Goal: Information Seeking & Learning: Learn about a topic

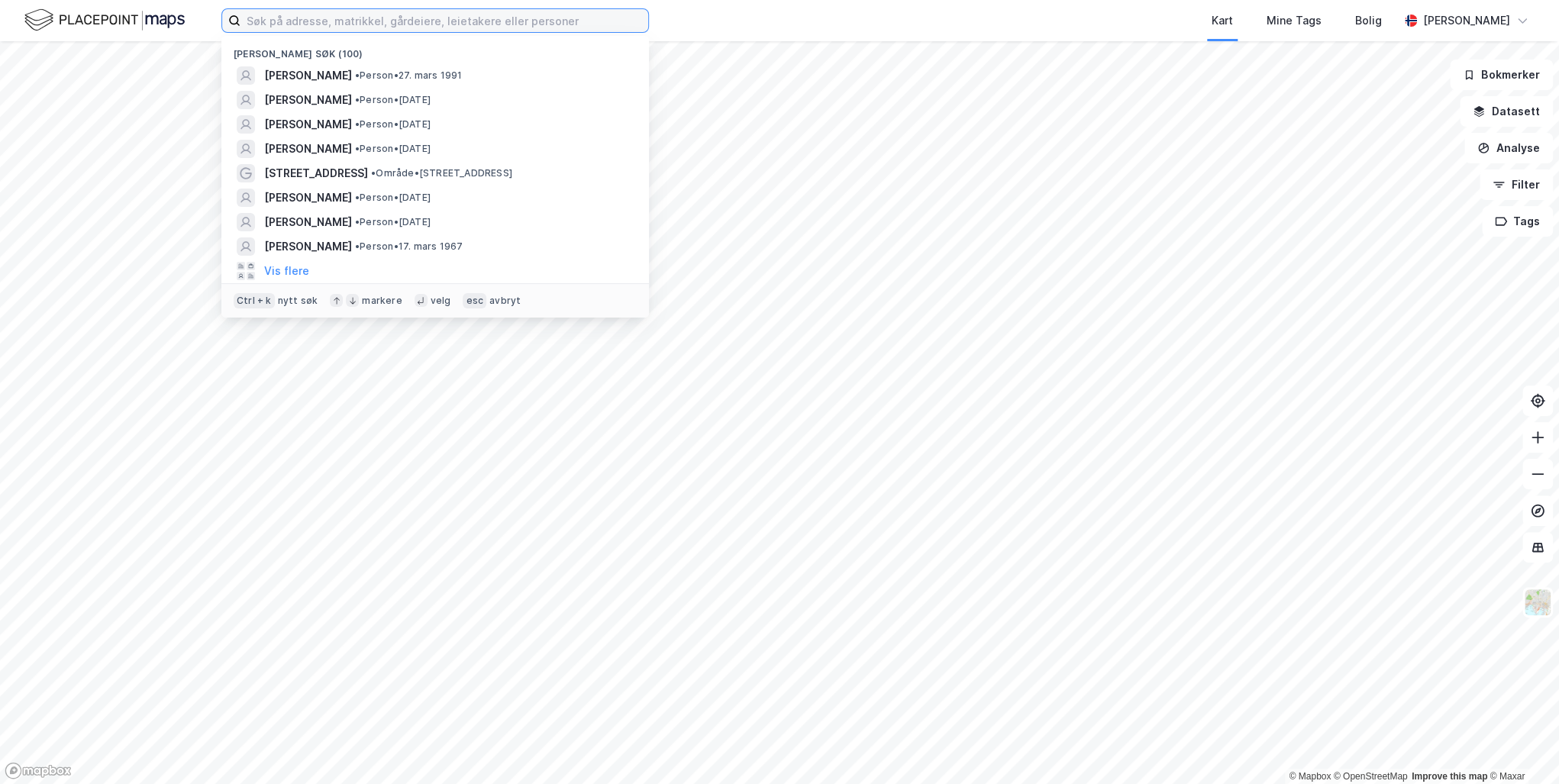
click at [284, 24] on input at bounding box center [444, 20] width 407 height 23
paste input "[STREET_ADDRESS]"
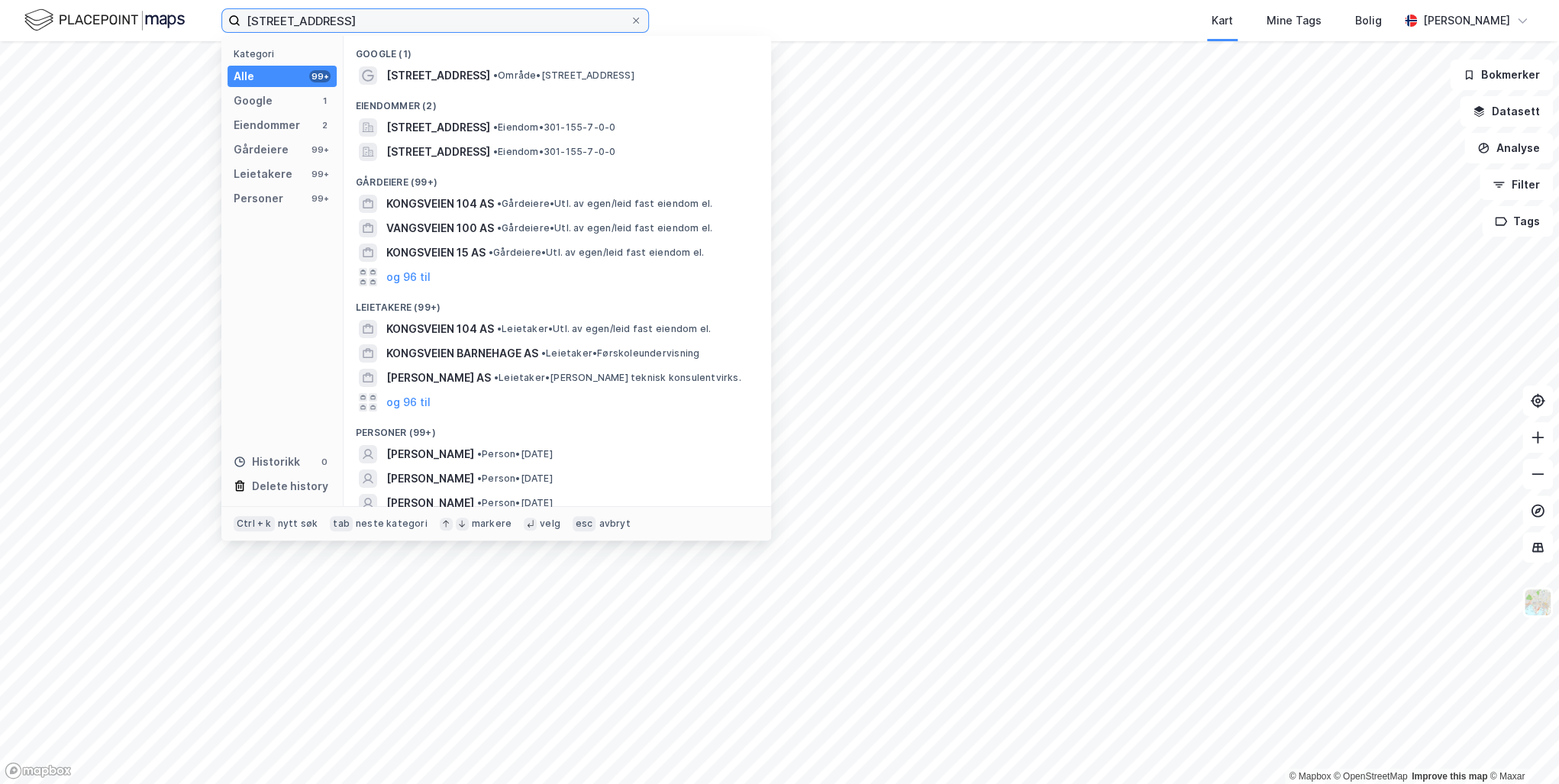
type input "[STREET_ADDRESS]"
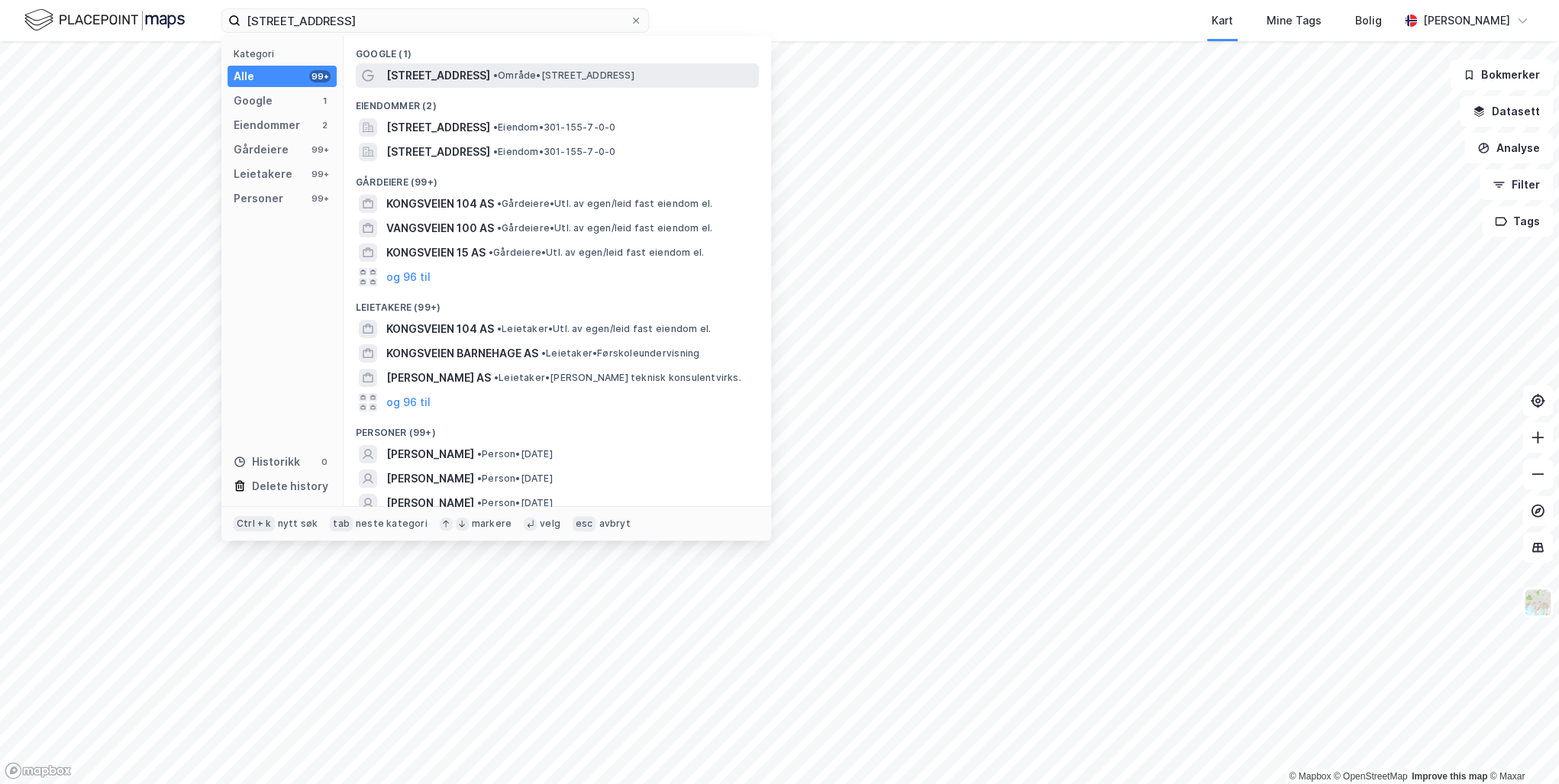
click at [426, 73] on span "[STREET_ADDRESS]" at bounding box center [437, 75] width 103 height 19
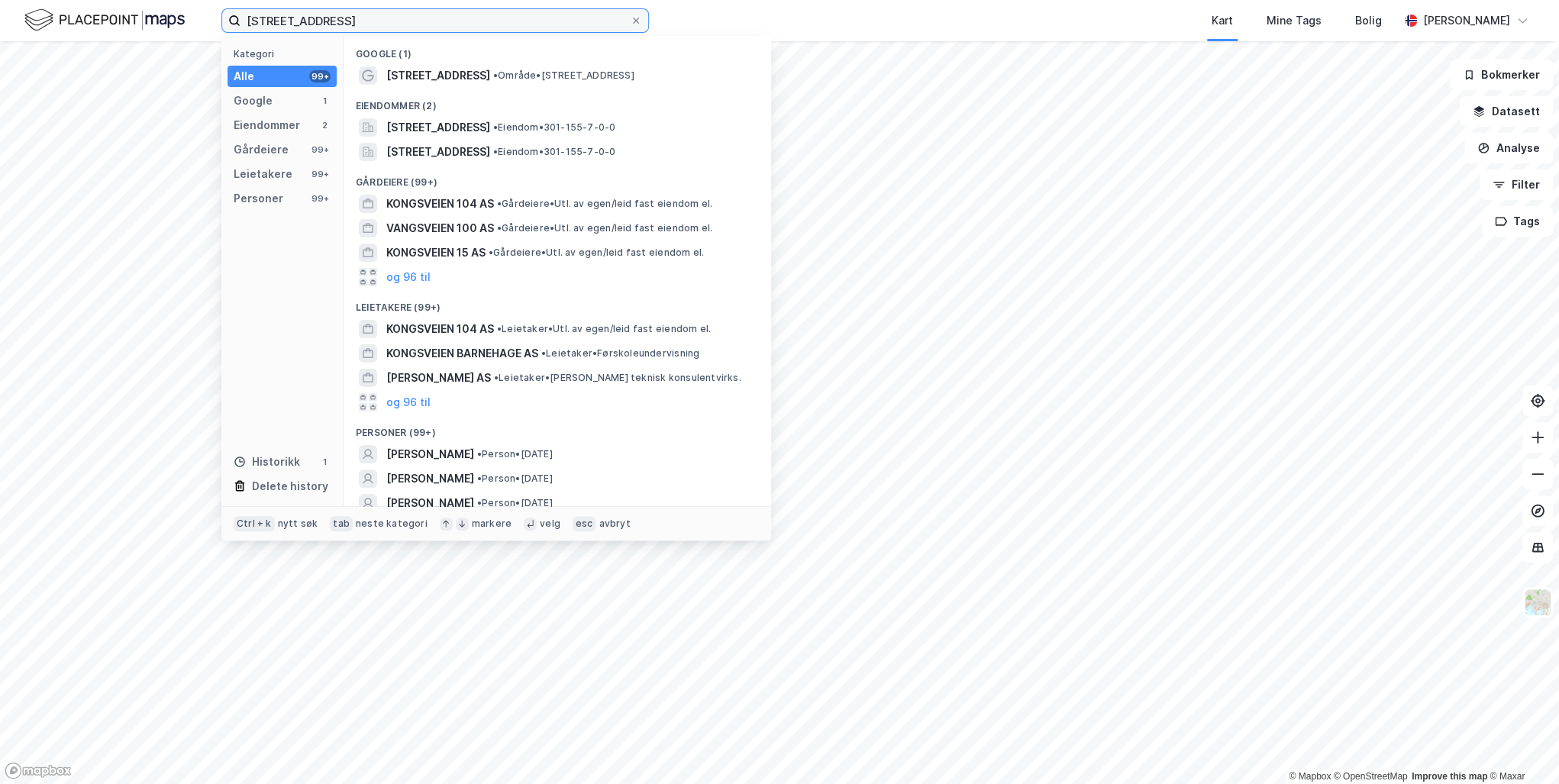
click at [366, 19] on input "[STREET_ADDRESS]" at bounding box center [435, 20] width 390 height 23
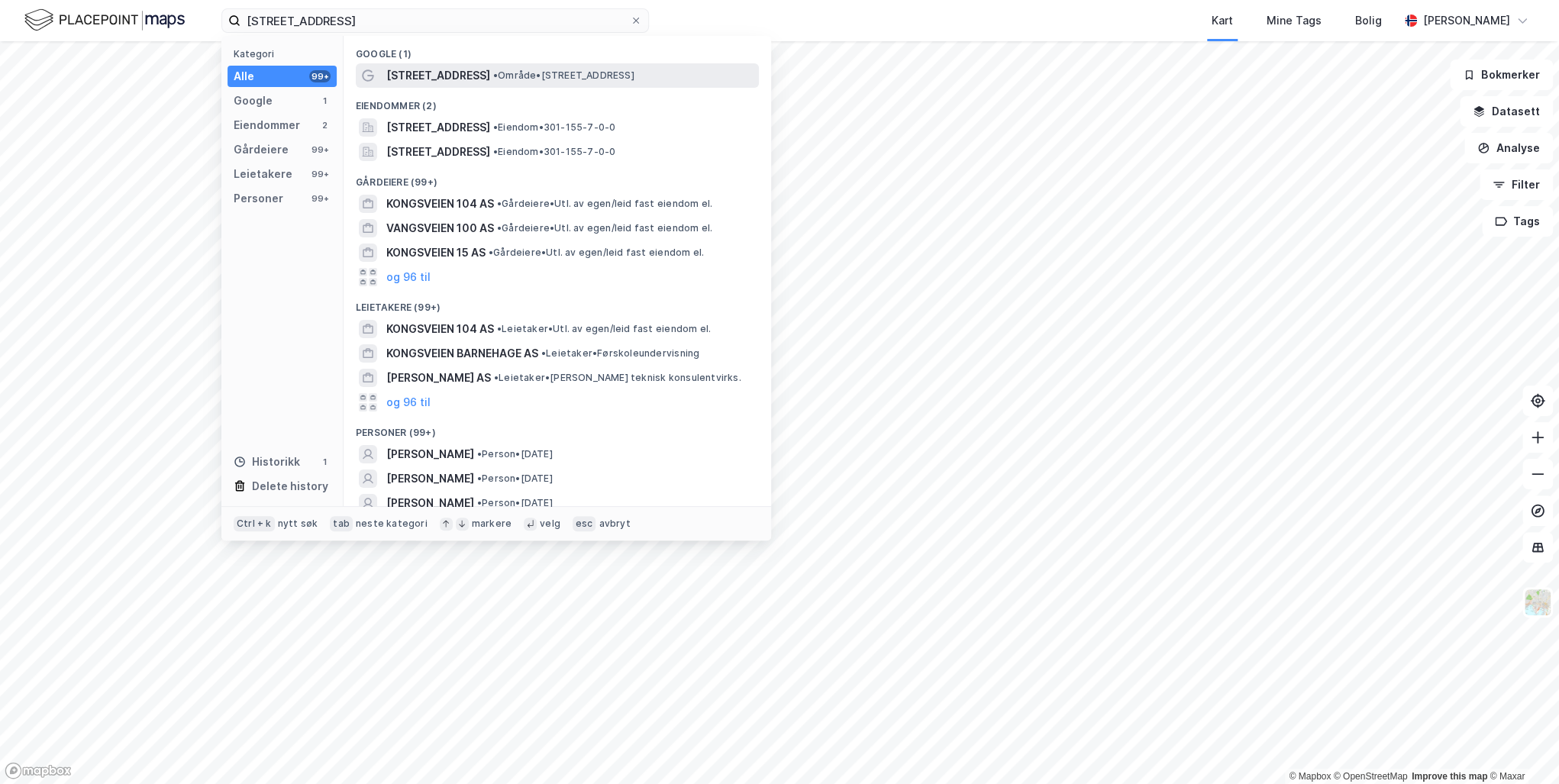
click at [444, 70] on span "[STREET_ADDRESS]" at bounding box center [437, 75] width 103 height 19
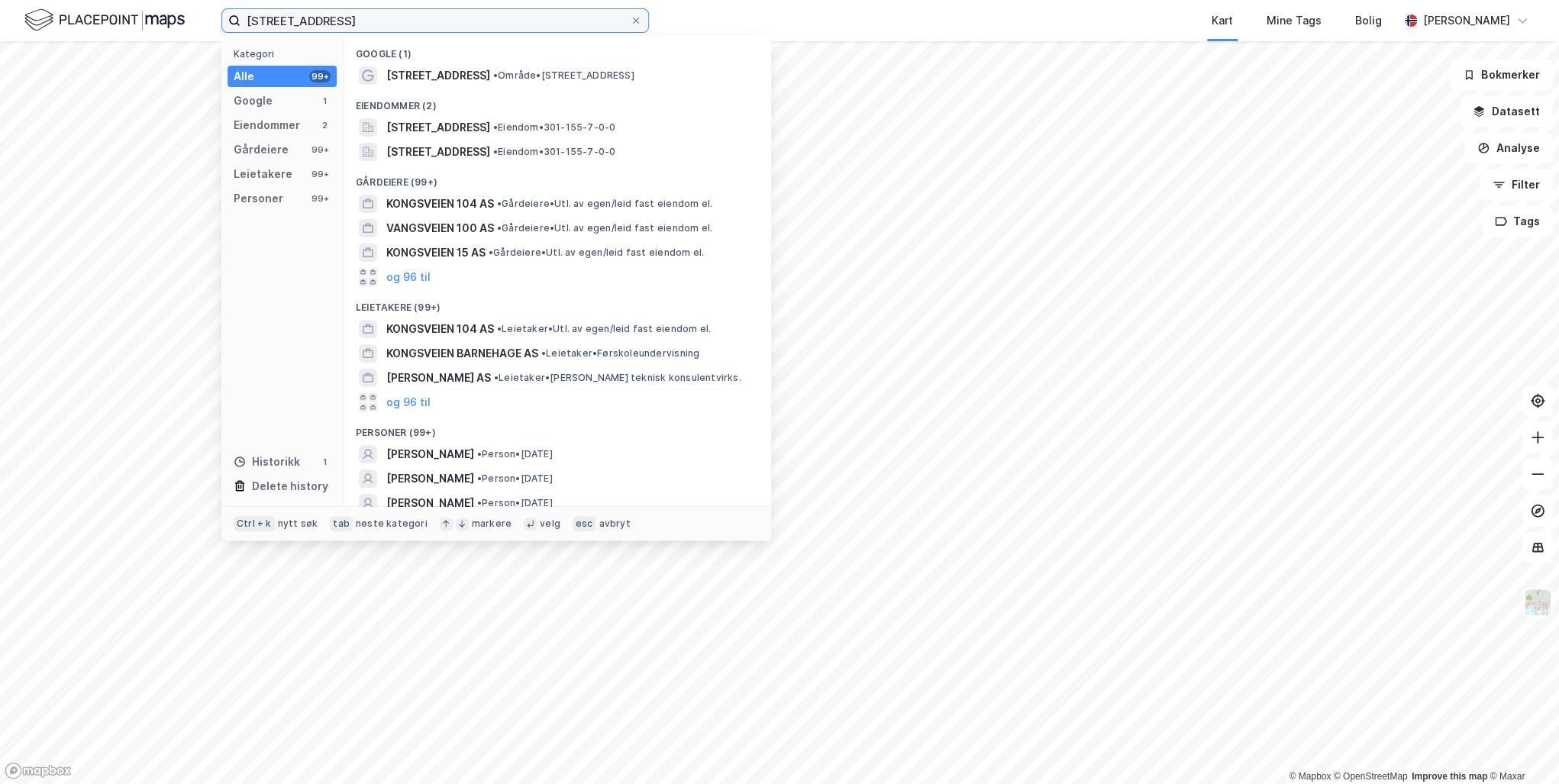
click at [388, 24] on input "[STREET_ADDRESS]" at bounding box center [435, 20] width 390 height 23
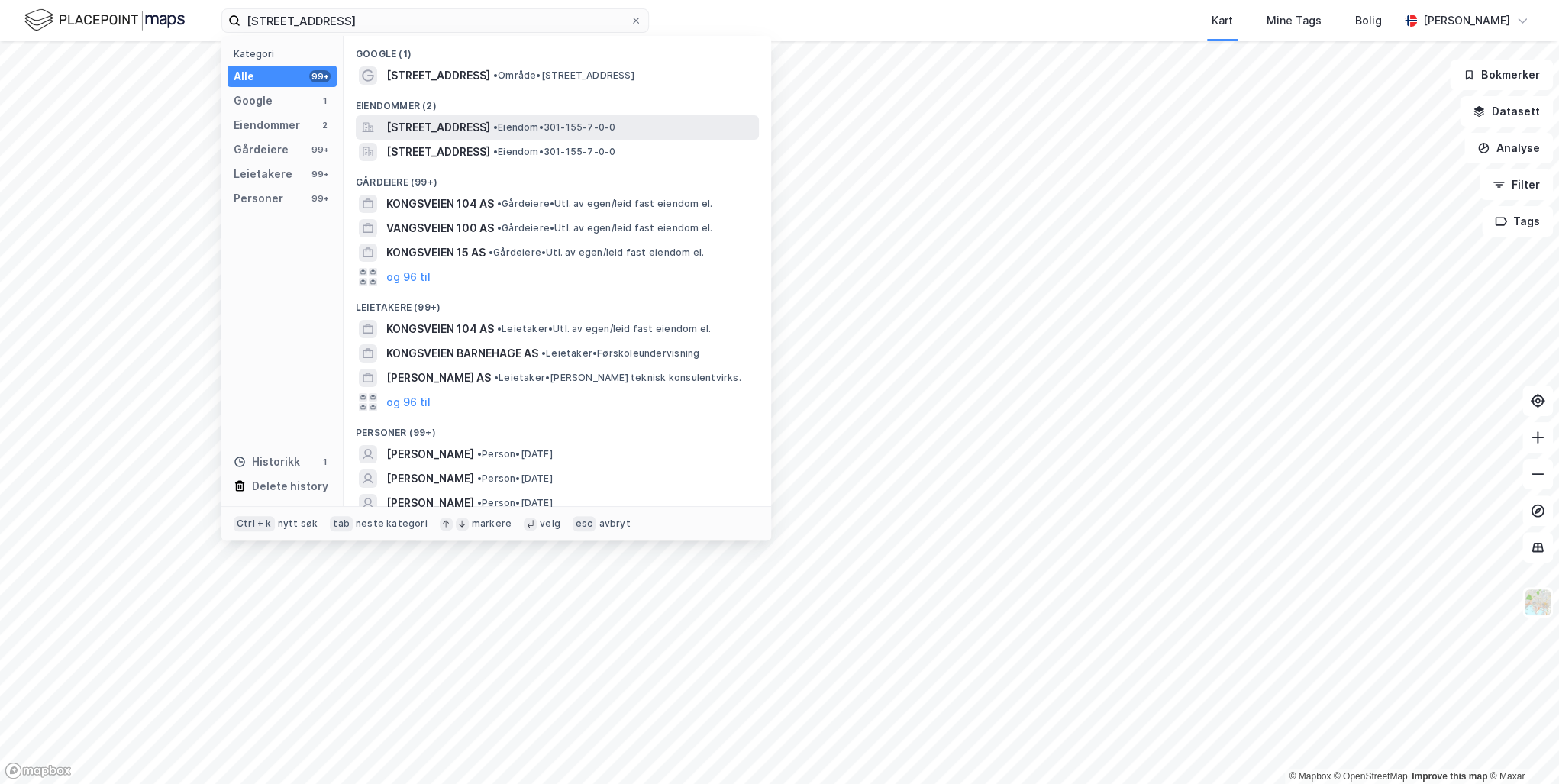
click at [442, 121] on span "[STREET_ADDRESS]" at bounding box center [437, 127] width 103 height 19
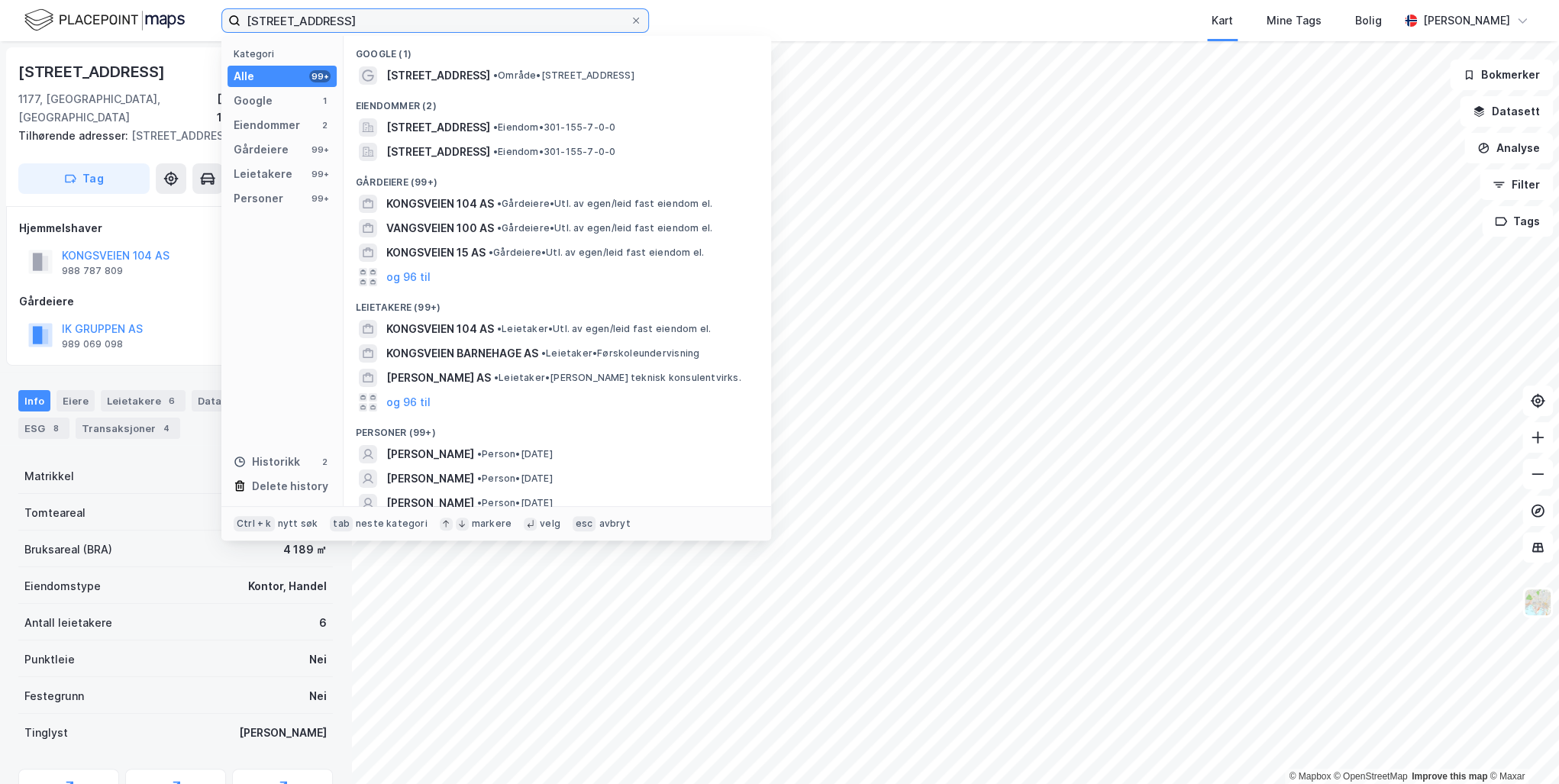
click at [399, 25] on input "[STREET_ADDRESS]" at bounding box center [435, 20] width 390 height 23
click at [0, 0] on button "KONGSVEIEN 104 AS" at bounding box center [0, 0] width 0 height 0
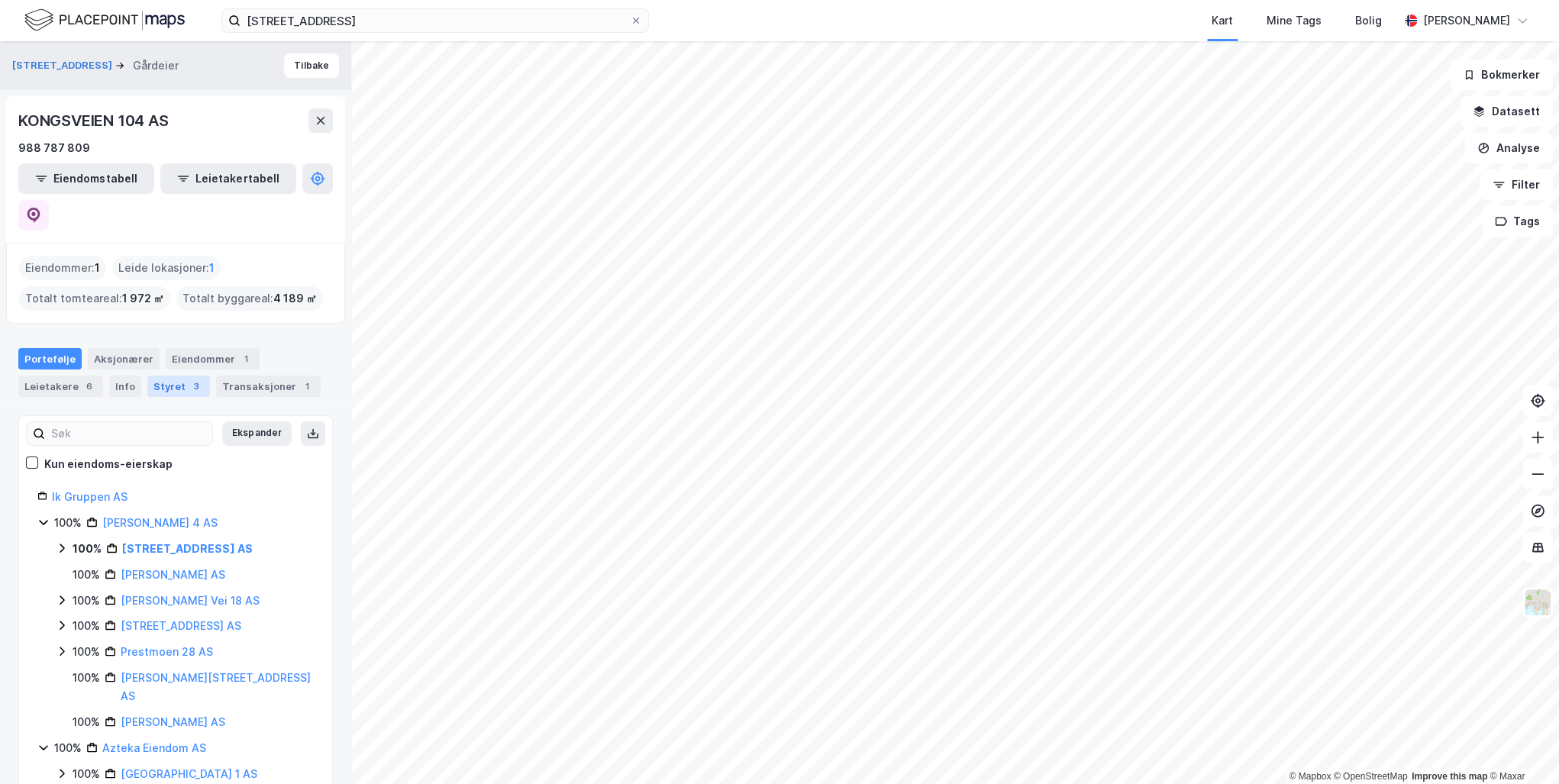
click at [163, 376] on div "Styret 3" at bounding box center [179, 387] width 63 height 22
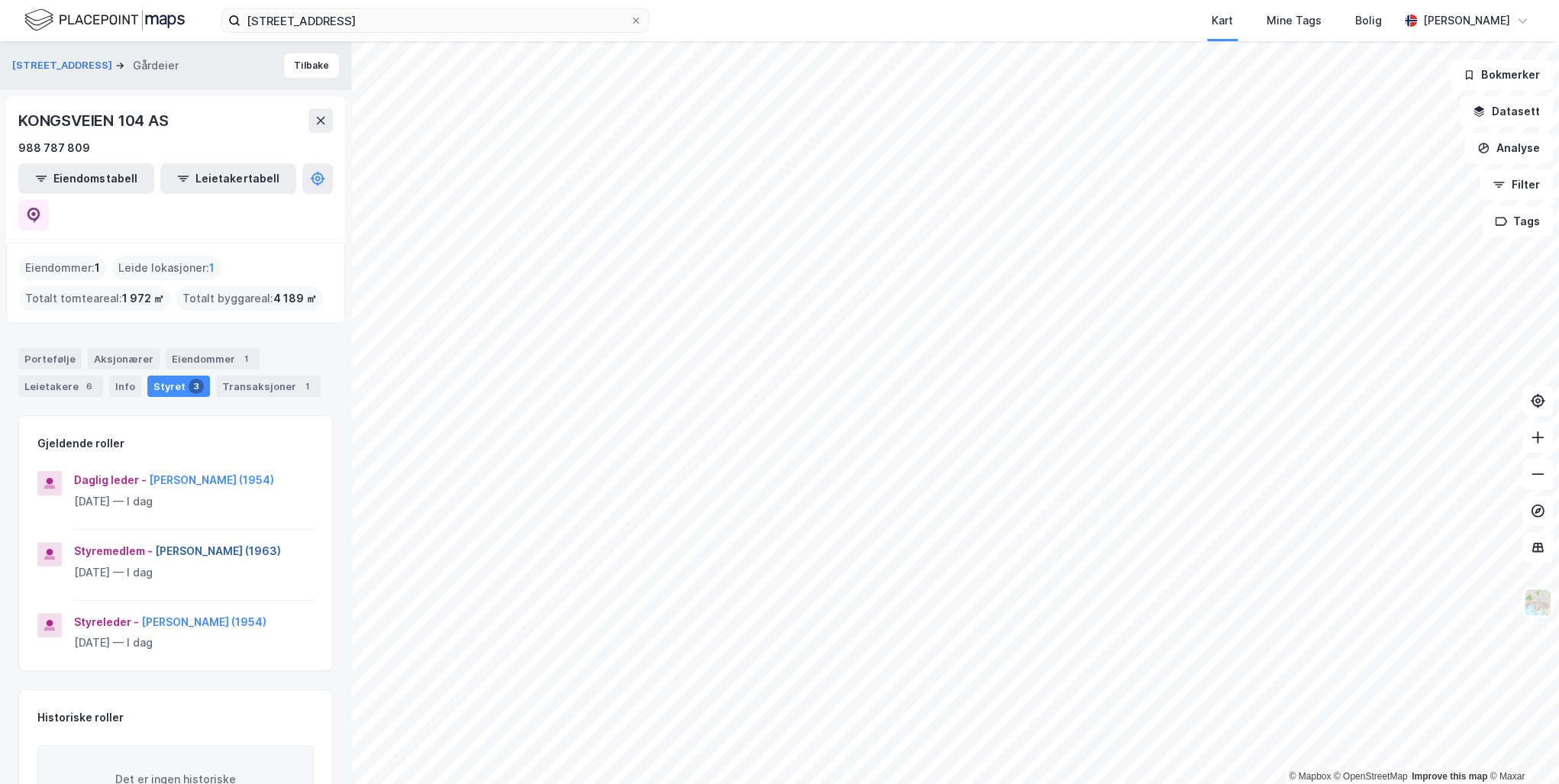
click at [0, 0] on button "[PERSON_NAME] (1963)" at bounding box center [0, 0] width 0 height 0
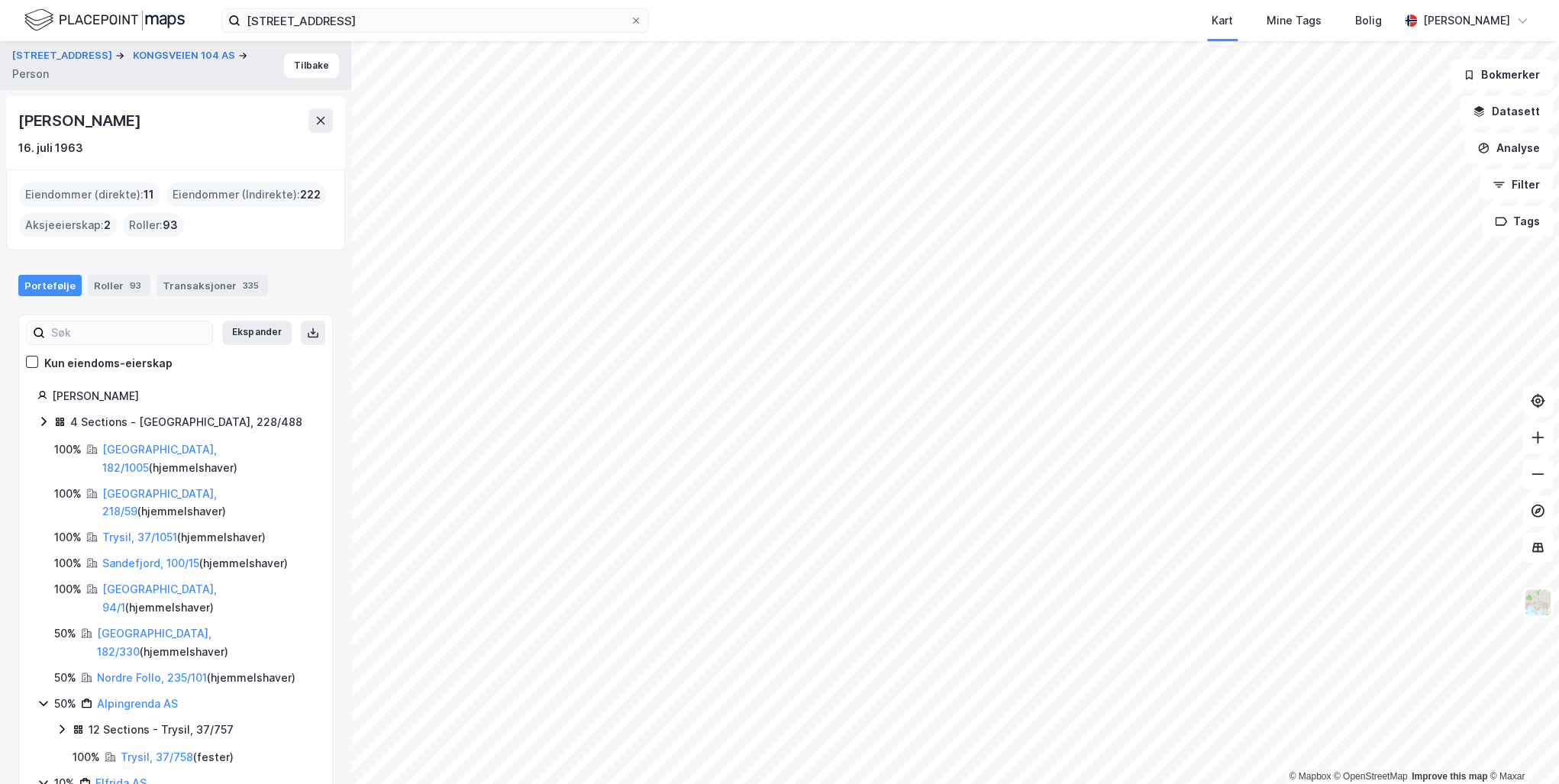
drag, startPoint x: 153, startPoint y: 119, endPoint x: 22, endPoint y: 124, distance: 131.1
click at [22, 124] on div "[PERSON_NAME]" at bounding box center [176, 120] width 315 height 25
drag, startPoint x: 22, startPoint y: 124, endPoint x: 97, endPoint y: 116, distance: 75.4
copy div "[PERSON_NAME]"
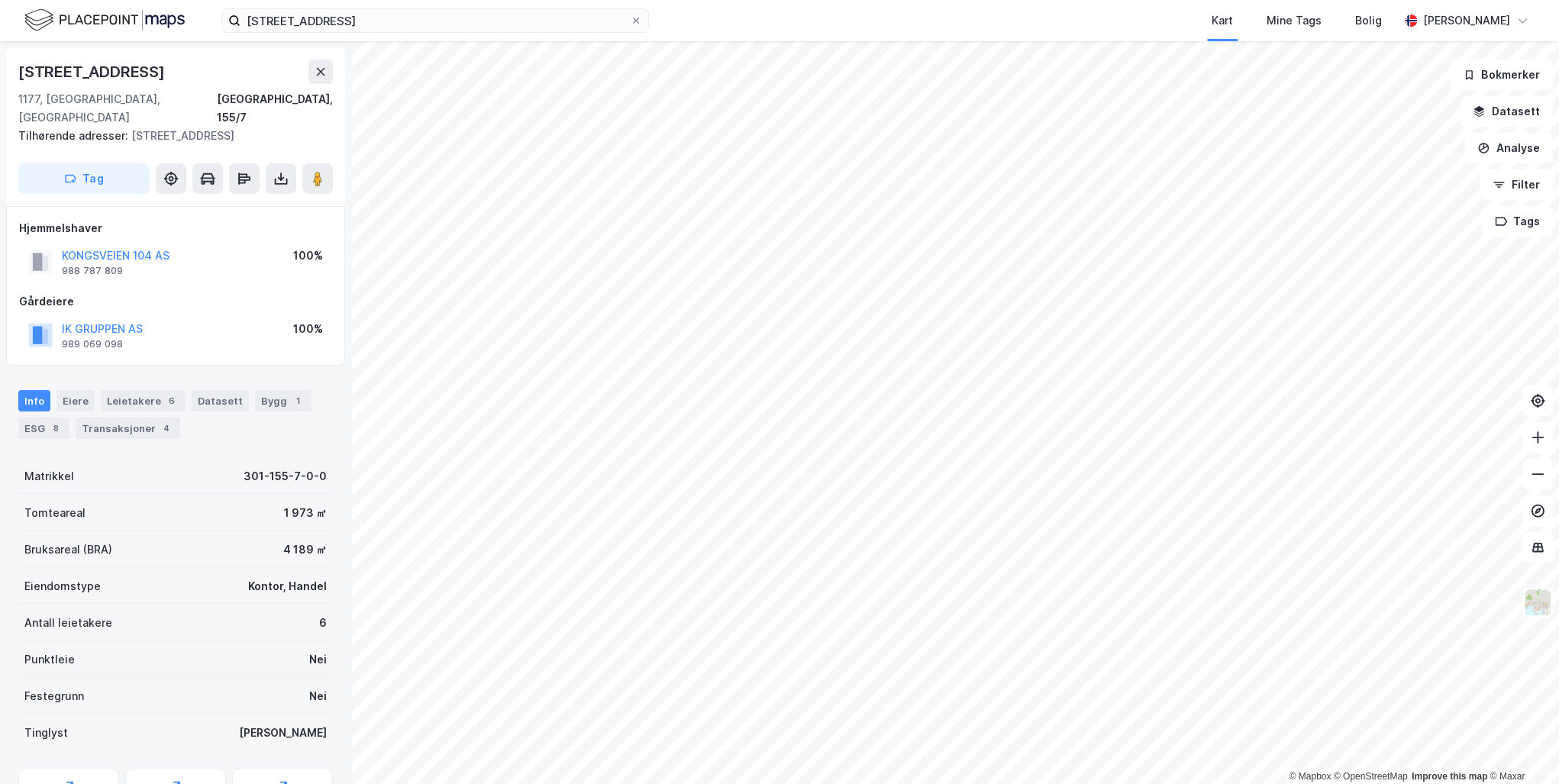
scroll to position [2, 0]
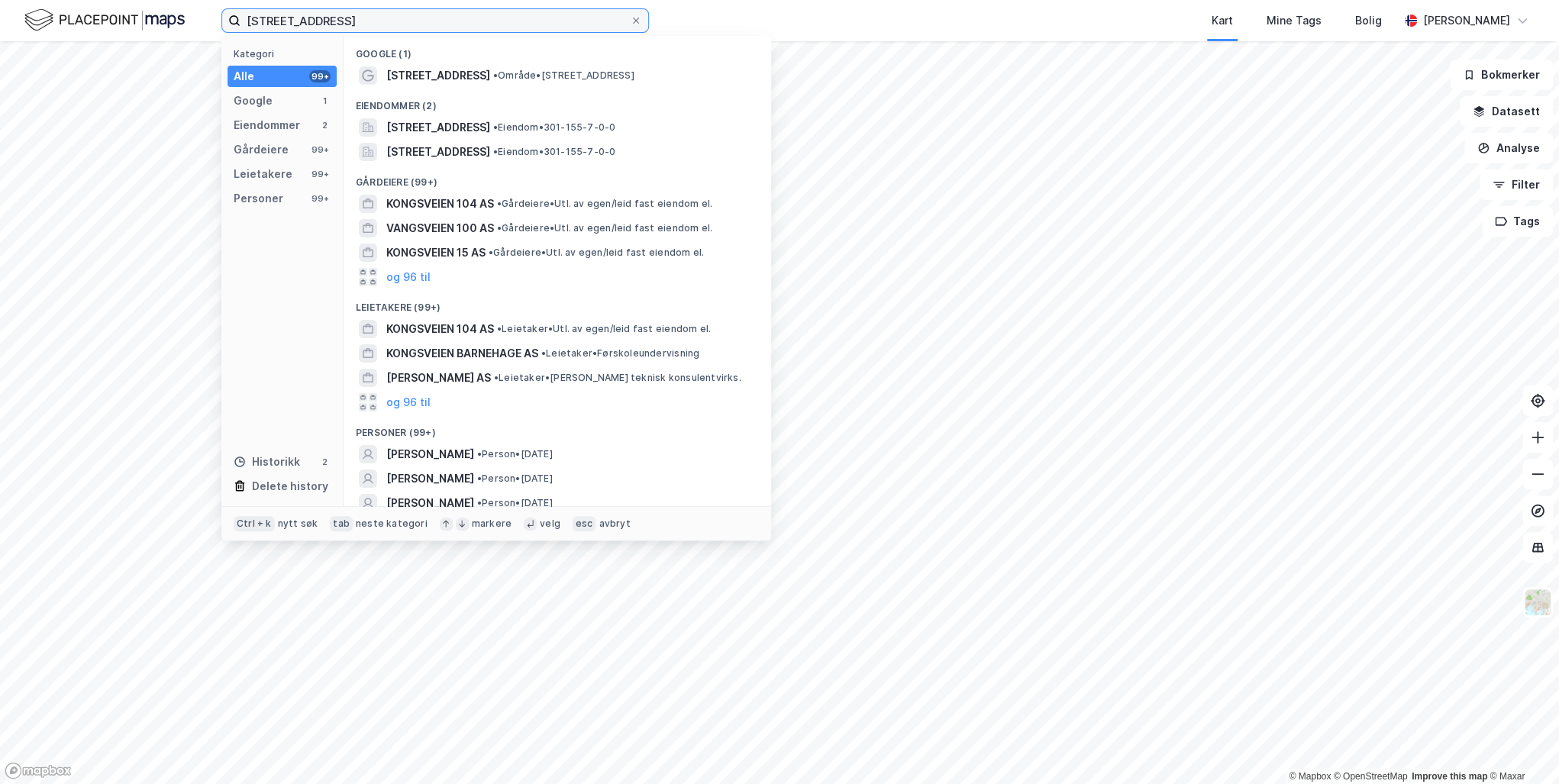
drag, startPoint x: 312, startPoint y: 19, endPoint x: 171, endPoint y: 19, distance: 141.0
click at [171, 19] on div "Kongsveien 104 Kategori Alle 99+ Google 1 Eiendommer 2 Gårdeiere 99+ Leietakere…" at bounding box center [780, 21] width 1559 height 41
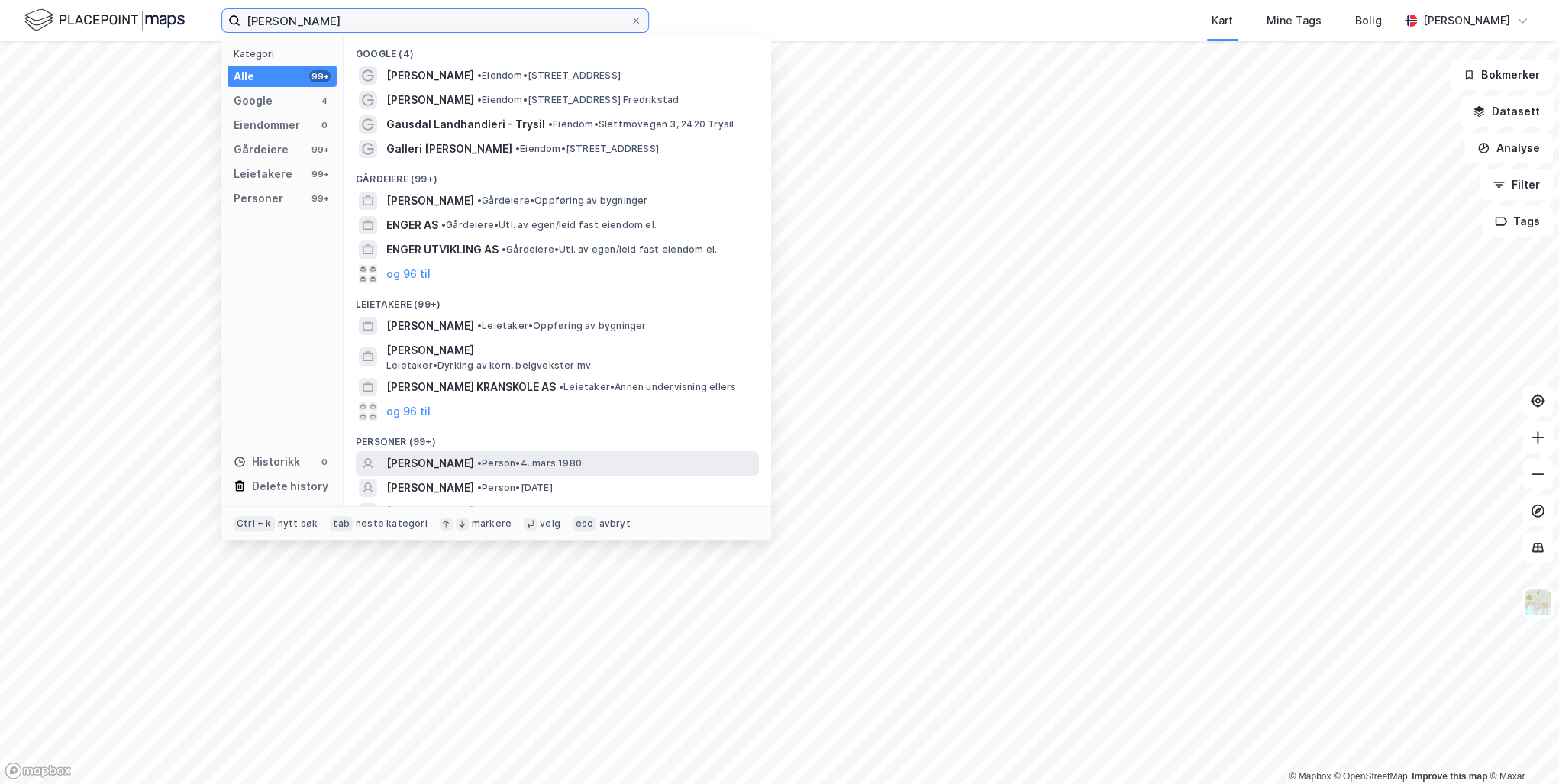
type input "[PERSON_NAME]"
click at [466, 465] on span "[PERSON_NAME]" at bounding box center [429, 463] width 88 height 19
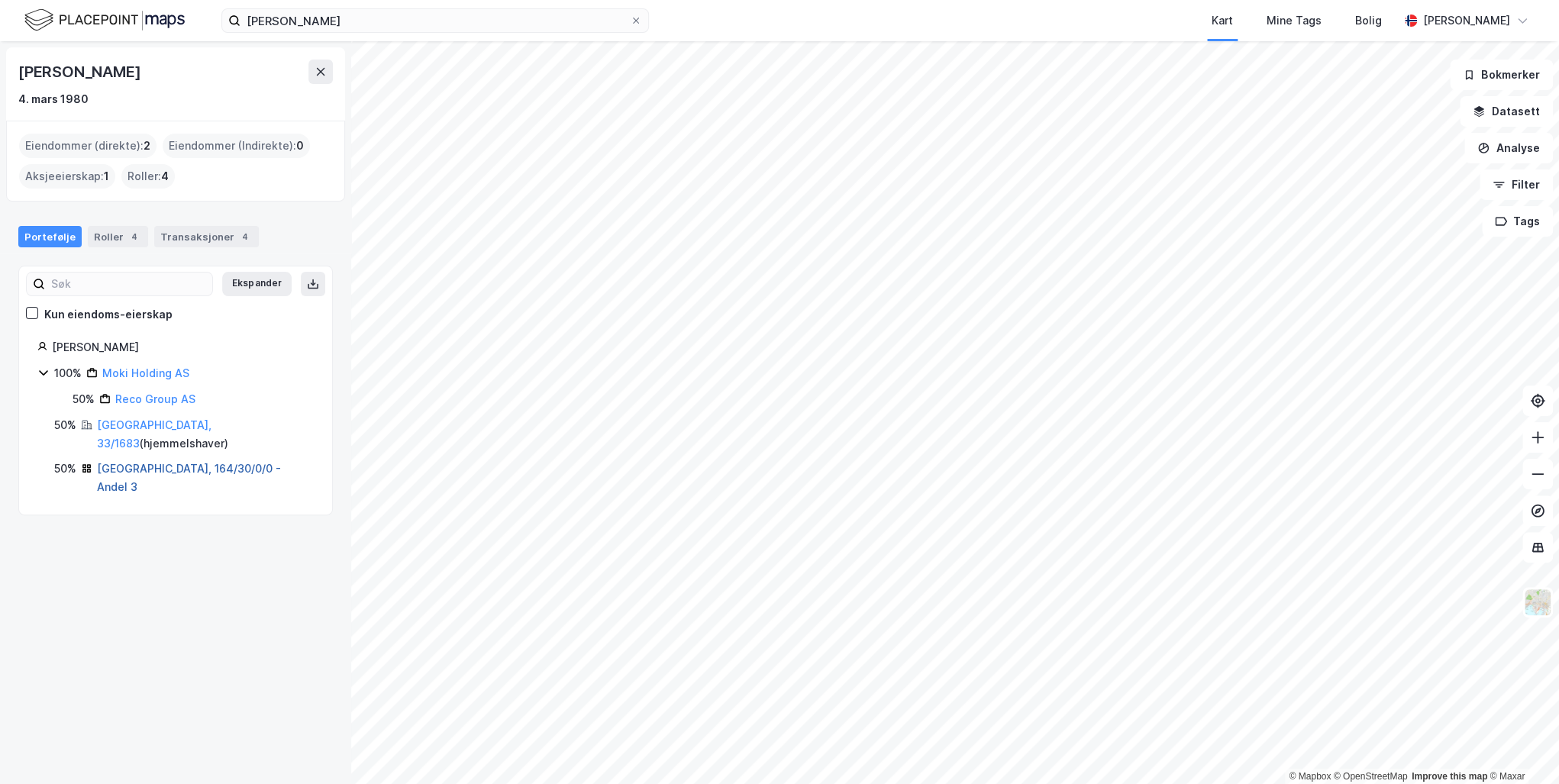
click at [139, 461] on link "[GEOGRAPHIC_DATA], 164/30/0/0 - Andel 3" at bounding box center [189, 477] width 184 height 31
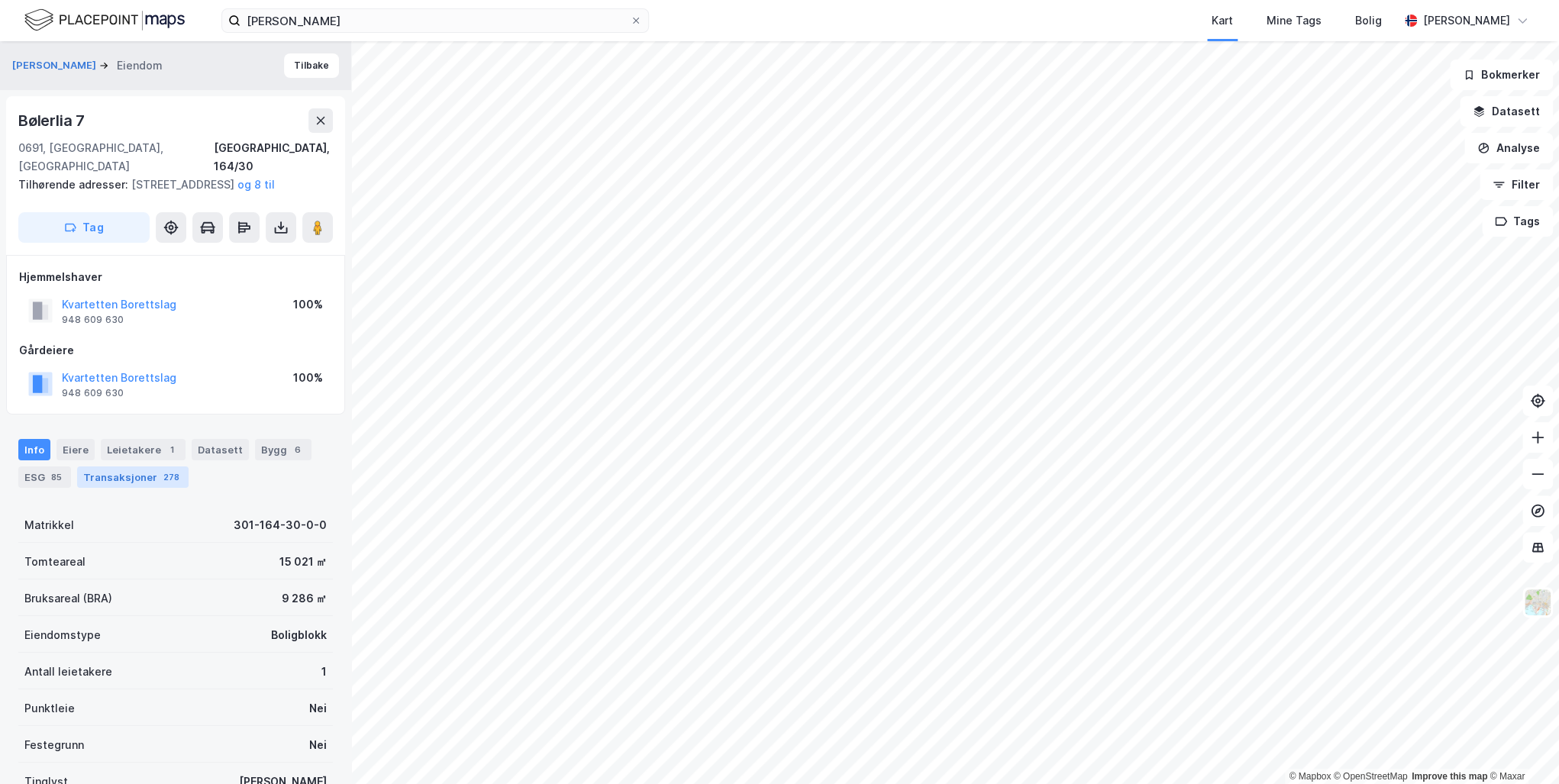
click at [137, 478] on div "Transaksjoner 278" at bounding box center [132, 477] width 111 height 22
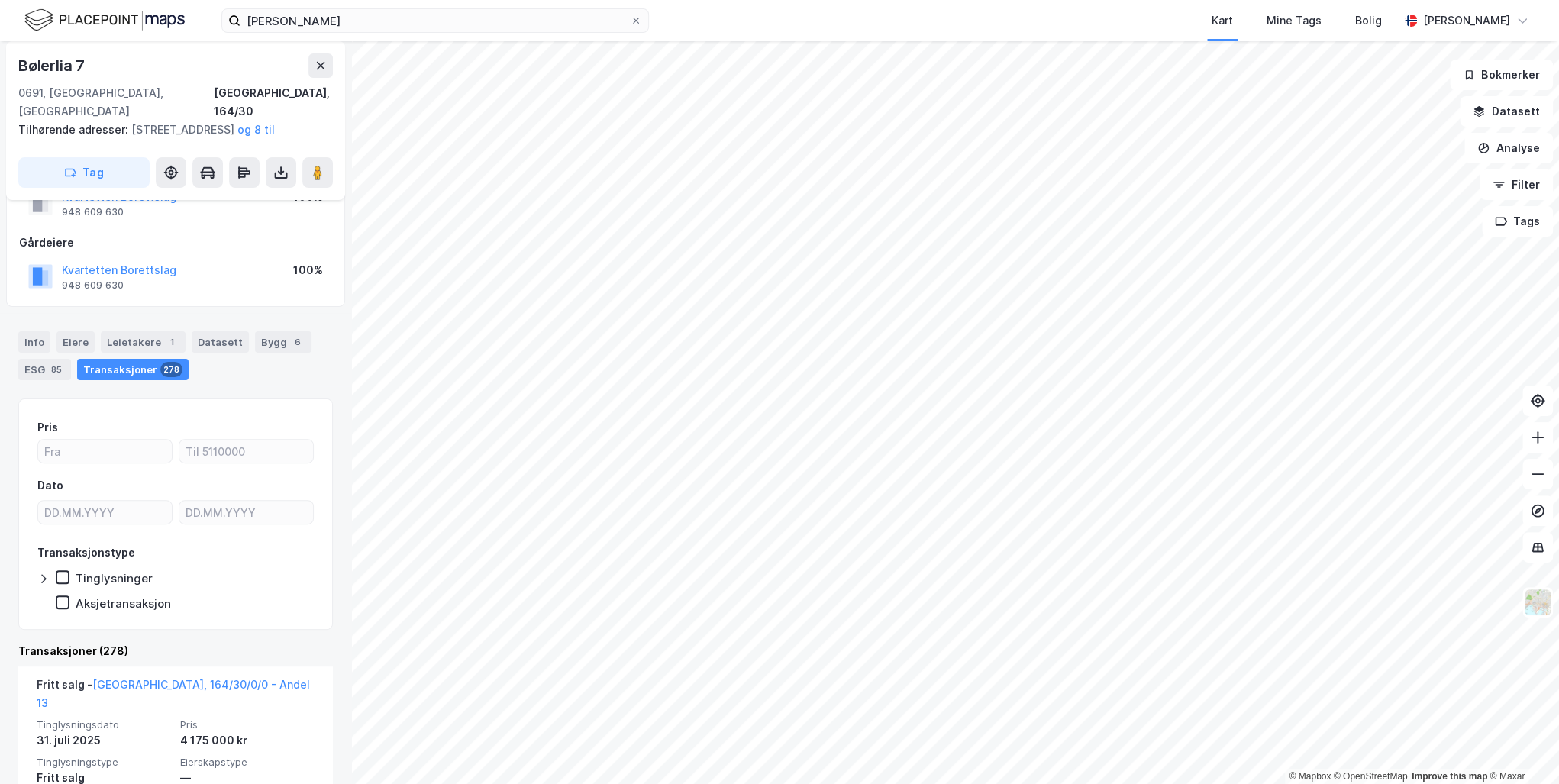
scroll to position [61, 0]
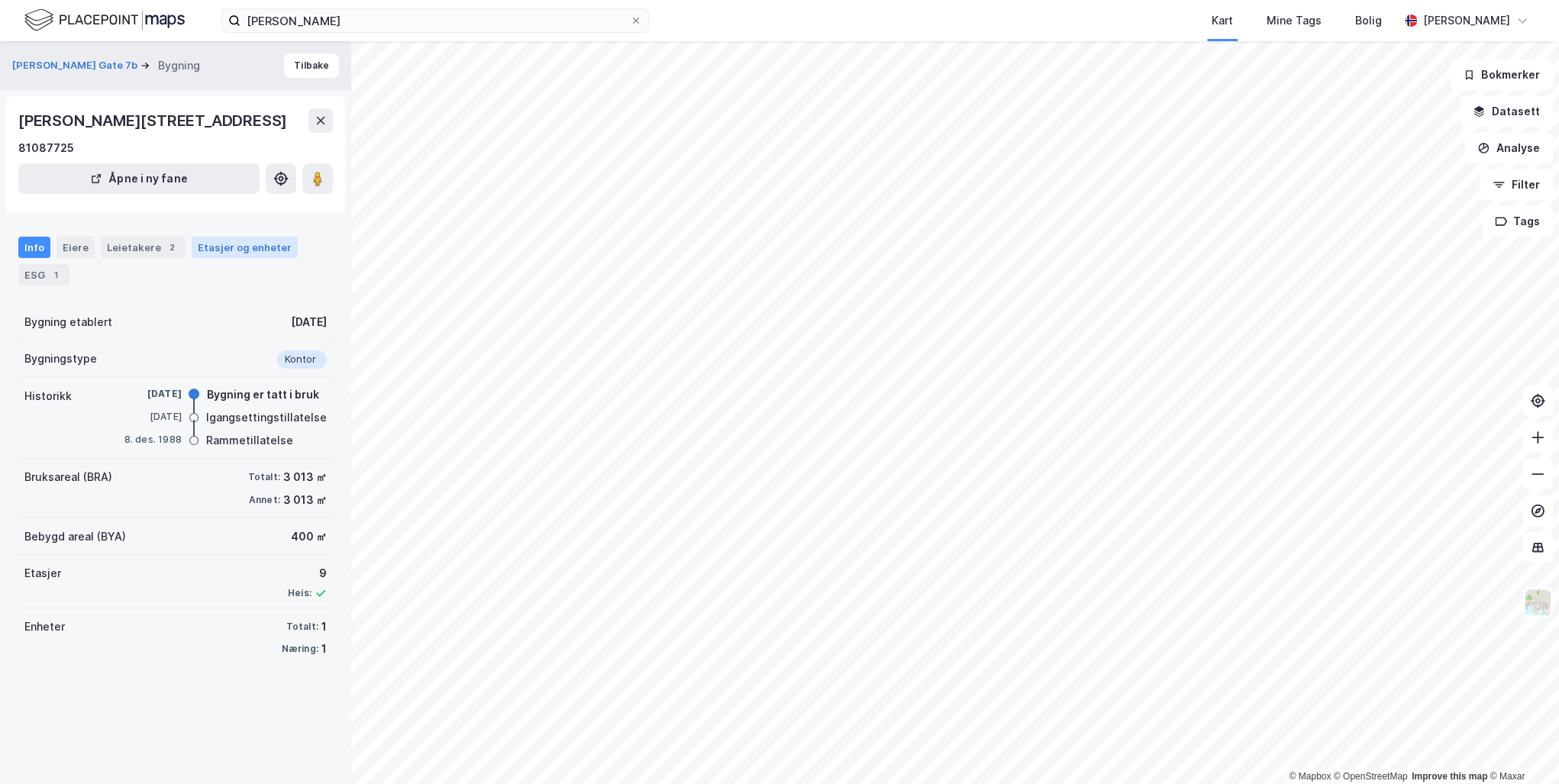
click at [247, 241] on div "Etasjer og enheter" at bounding box center [244, 247] width 94 height 14
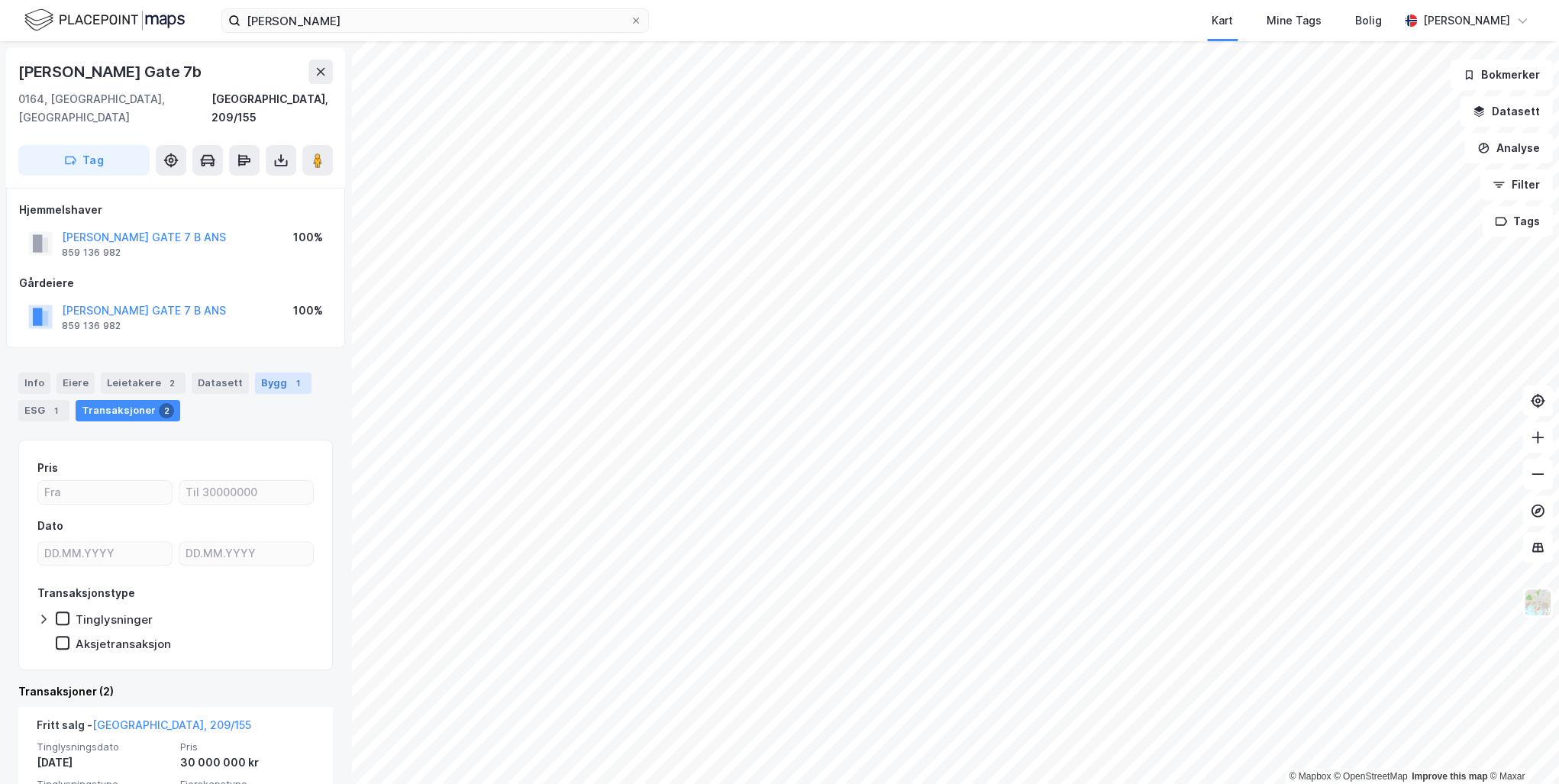
click at [270, 373] on div "Bygg 1" at bounding box center [282, 384] width 56 height 22
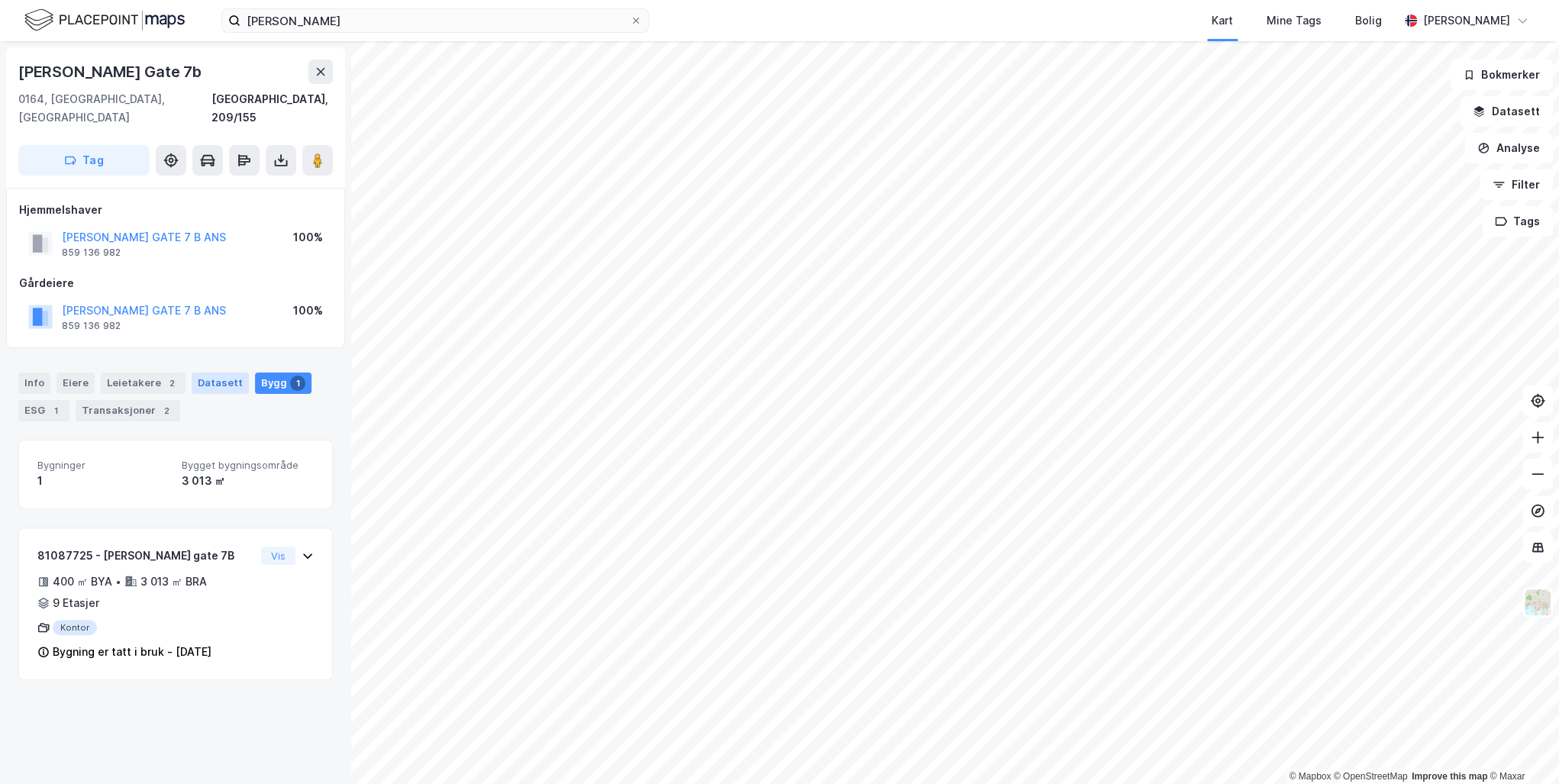
click at [205, 373] on div "Datasett" at bounding box center [220, 384] width 57 height 22
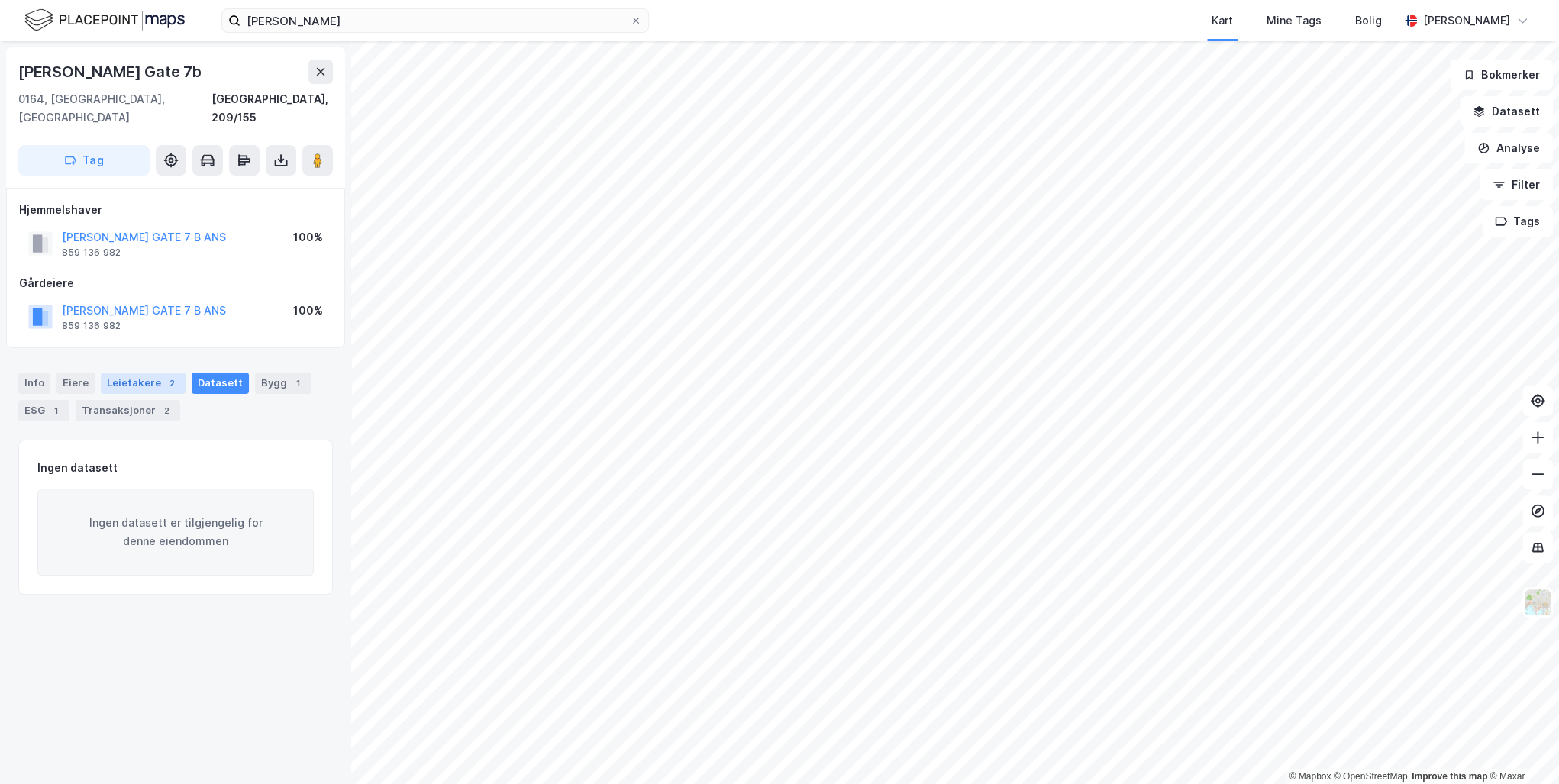
click at [128, 373] on div "Leietakere 2" at bounding box center [143, 384] width 85 height 22
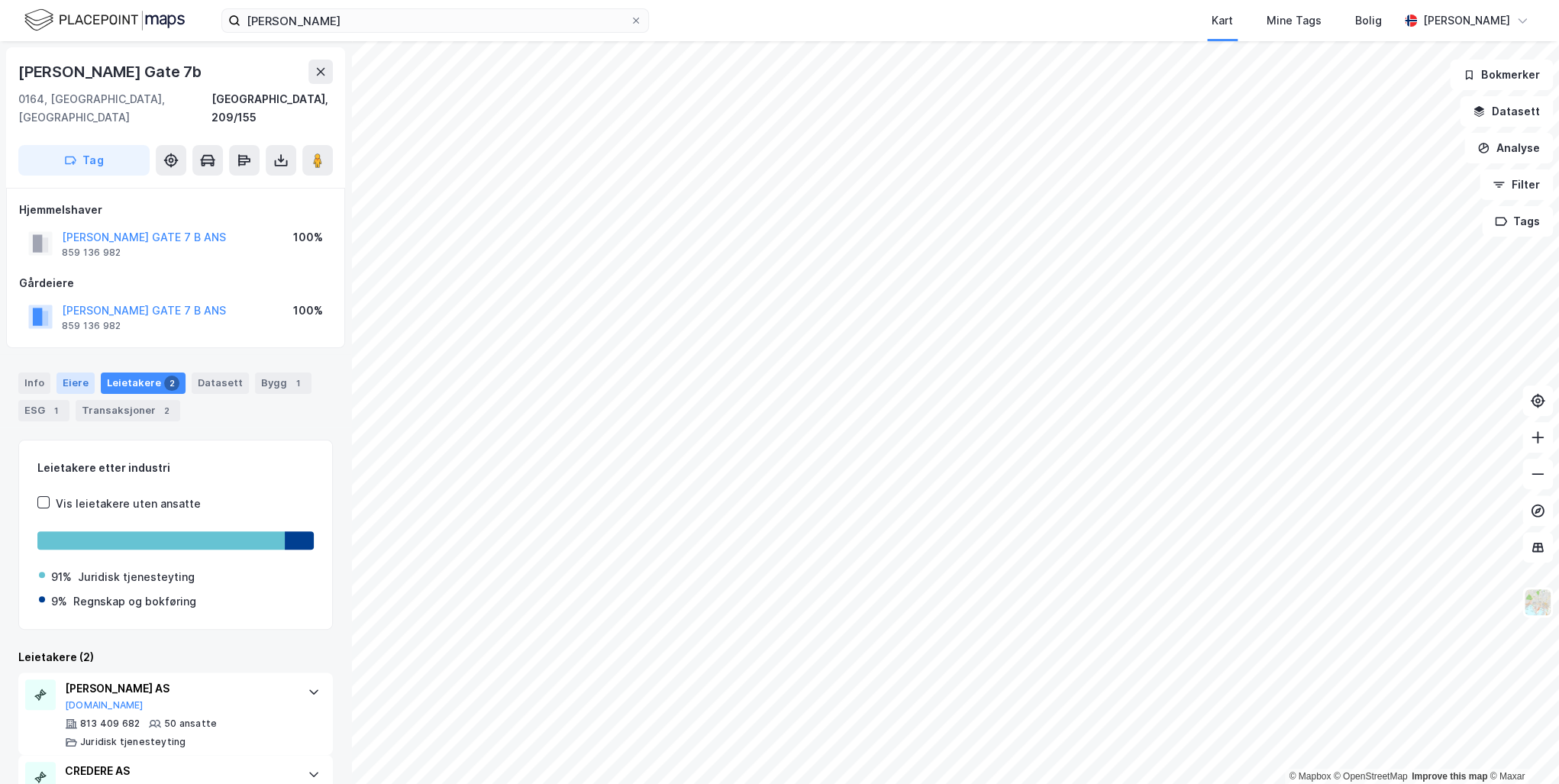
click at [80, 373] on div "Eiere" at bounding box center [75, 384] width 38 height 22
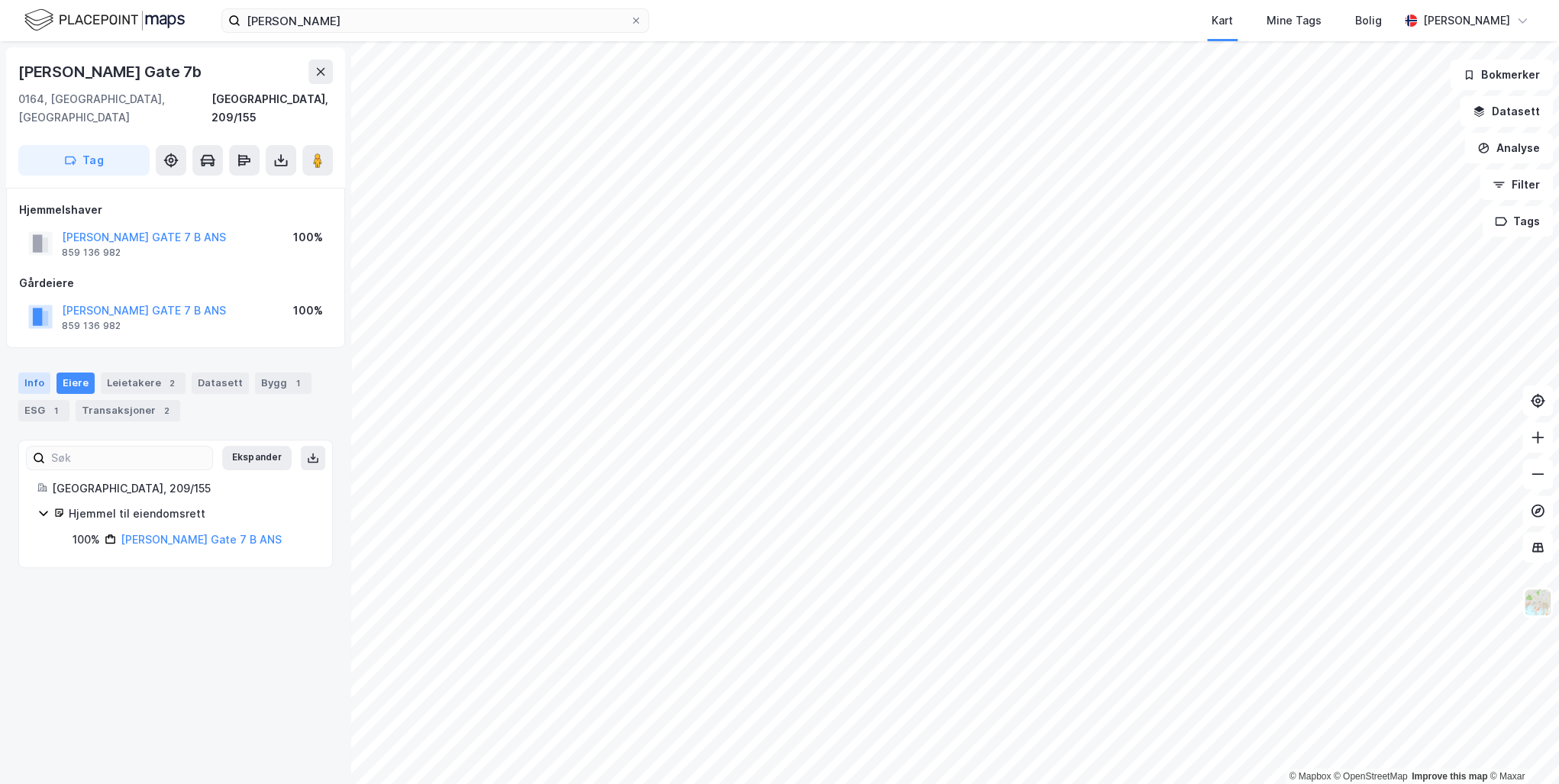
click at [36, 373] on div "Info" at bounding box center [34, 384] width 32 height 22
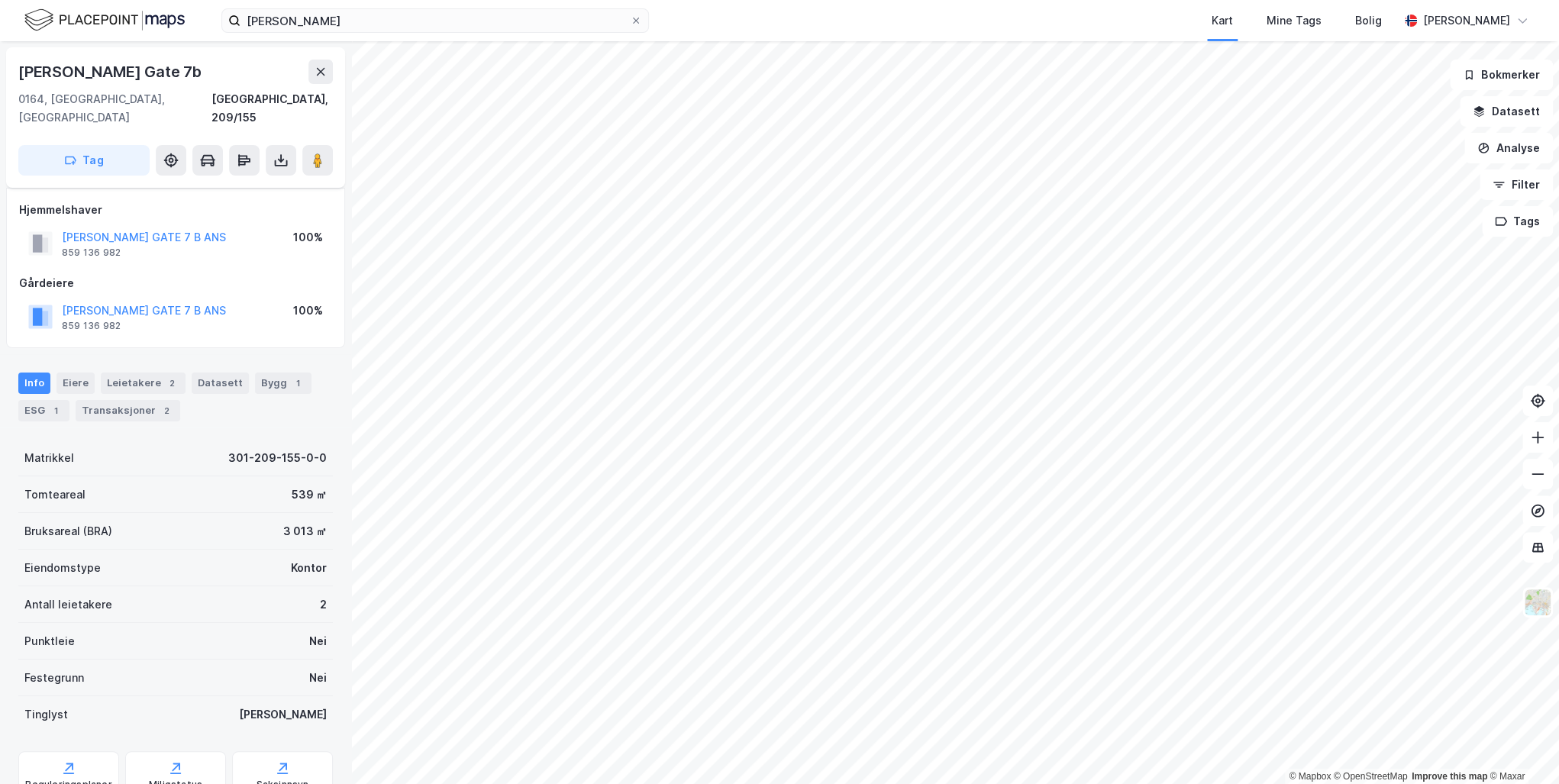
scroll to position [46, 0]
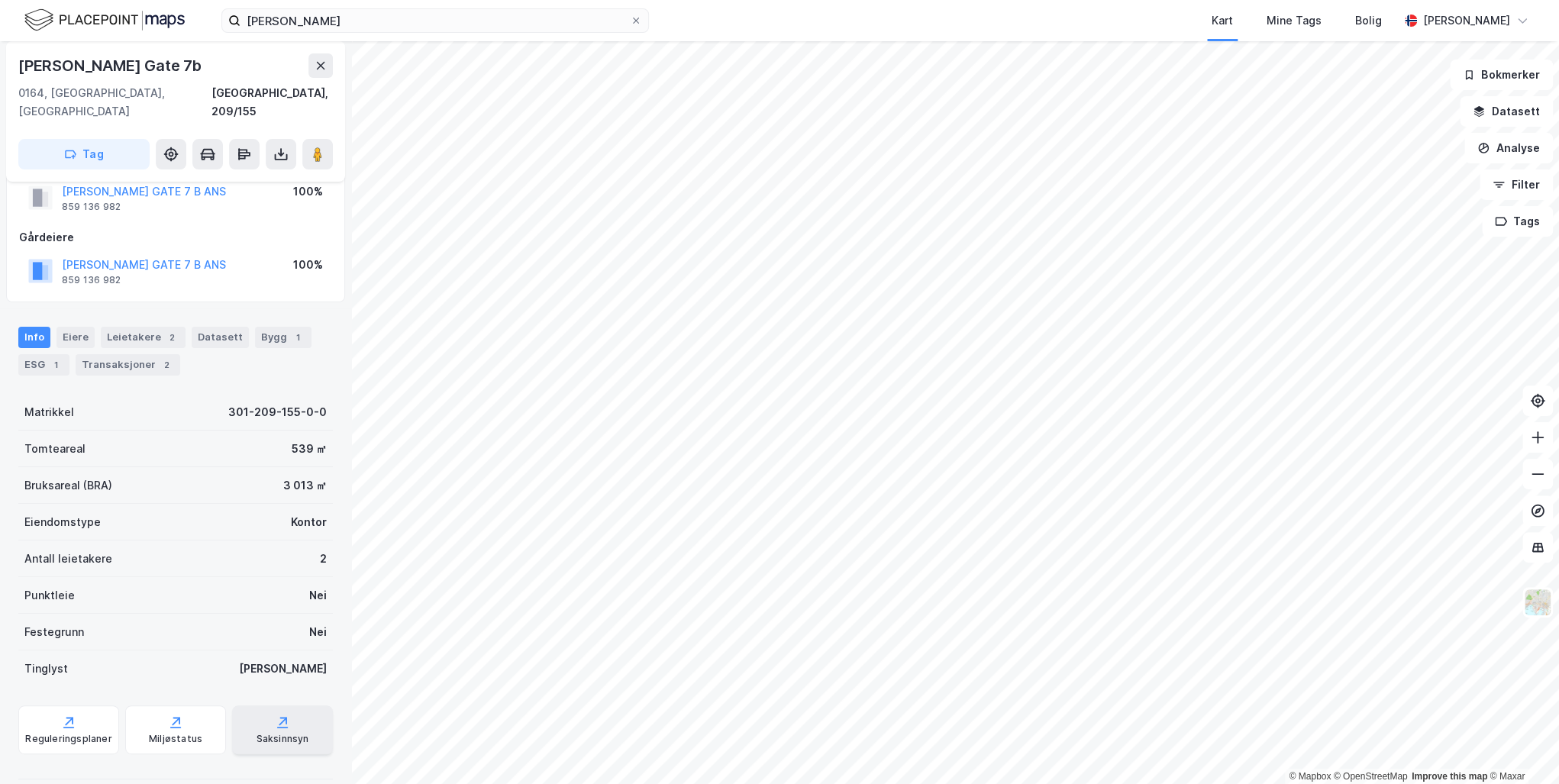
click at [296, 705] on div "Saksinnsyn" at bounding box center [282, 730] width 100 height 49
click at [281, 733] on div "Saksinnsyn" at bounding box center [283, 739] width 53 height 12
click at [313, 59] on button at bounding box center [320, 65] width 25 height 25
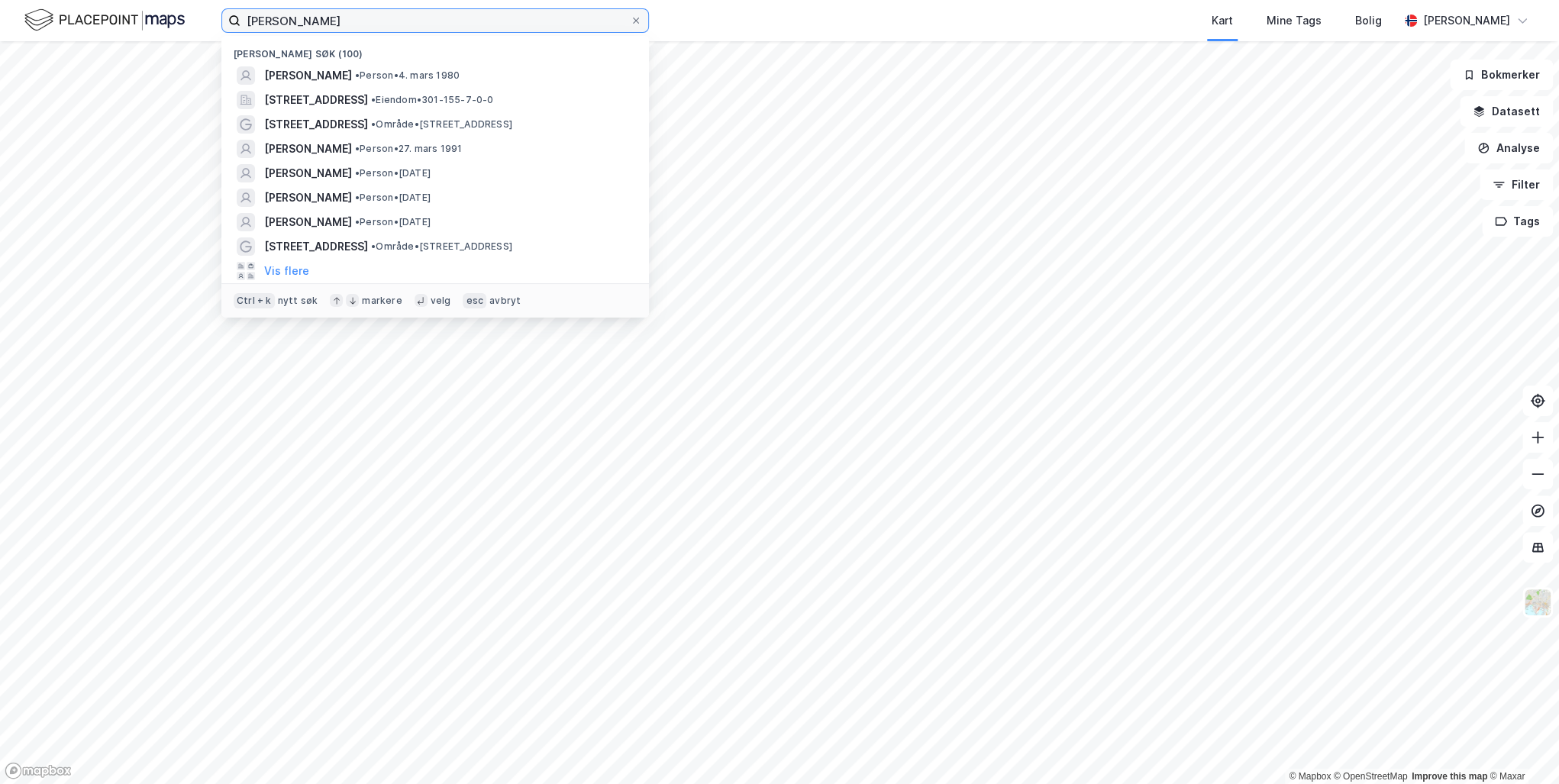
drag, startPoint x: 401, startPoint y: 19, endPoint x: 172, endPoint y: 21, distance: 229.0
click at [174, 21] on div "[PERSON_NAME] Nylige søk (100) [PERSON_NAME] • Person • [DATE] [STREET_ADDRESS]…" at bounding box center [780, 21] width 1559 height 41
paste input "[PERSON_NAME]"
type input "[PERSON_NAME]"
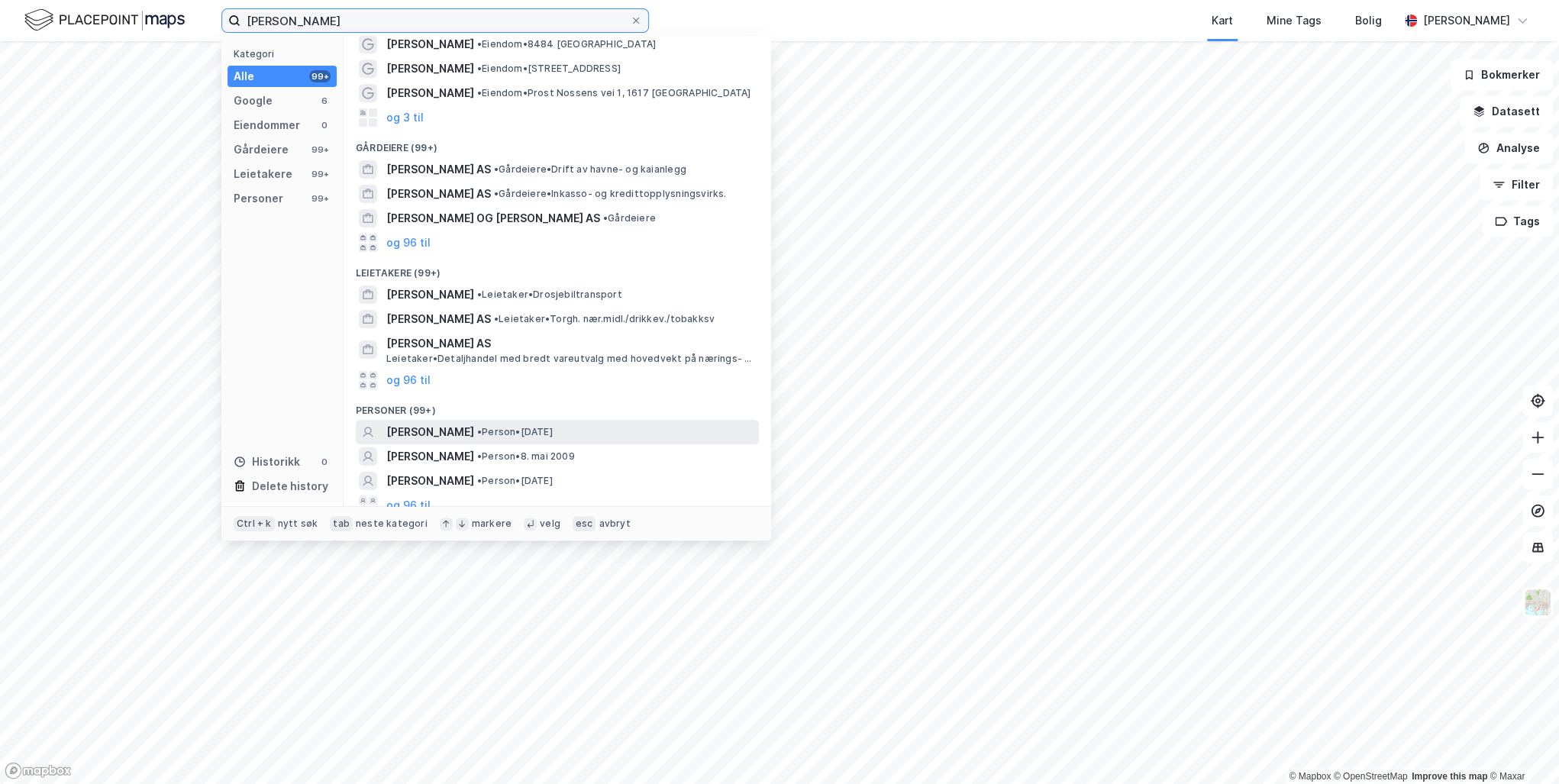
scroll to position [42, 0]
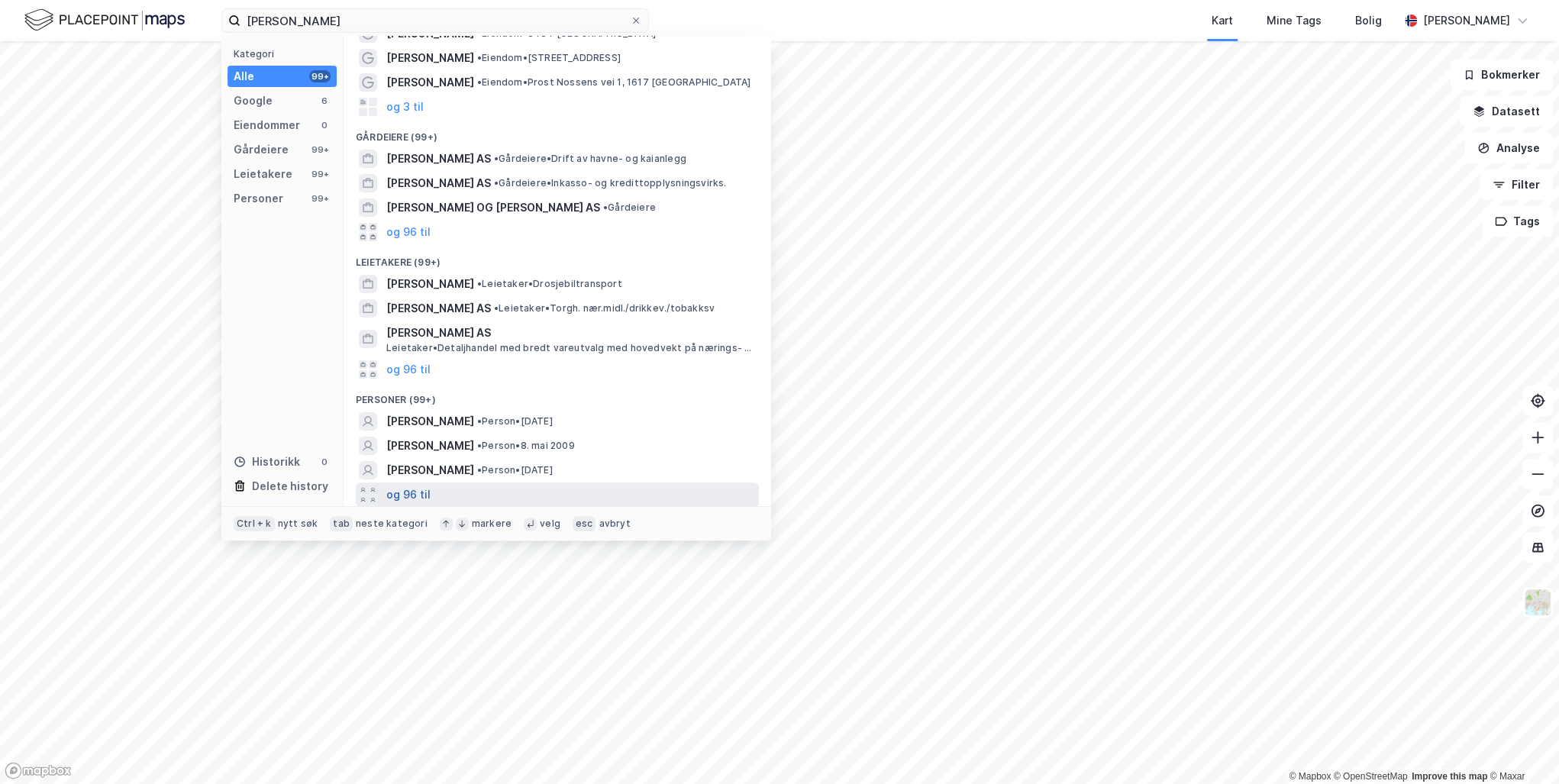
click at [406, 495] on button "og 96 til" at bounding box center [407, 494] width 44 height 19
click at [257, 200] on div "Personer" at bounding box center [258, 198] width 49 height 19
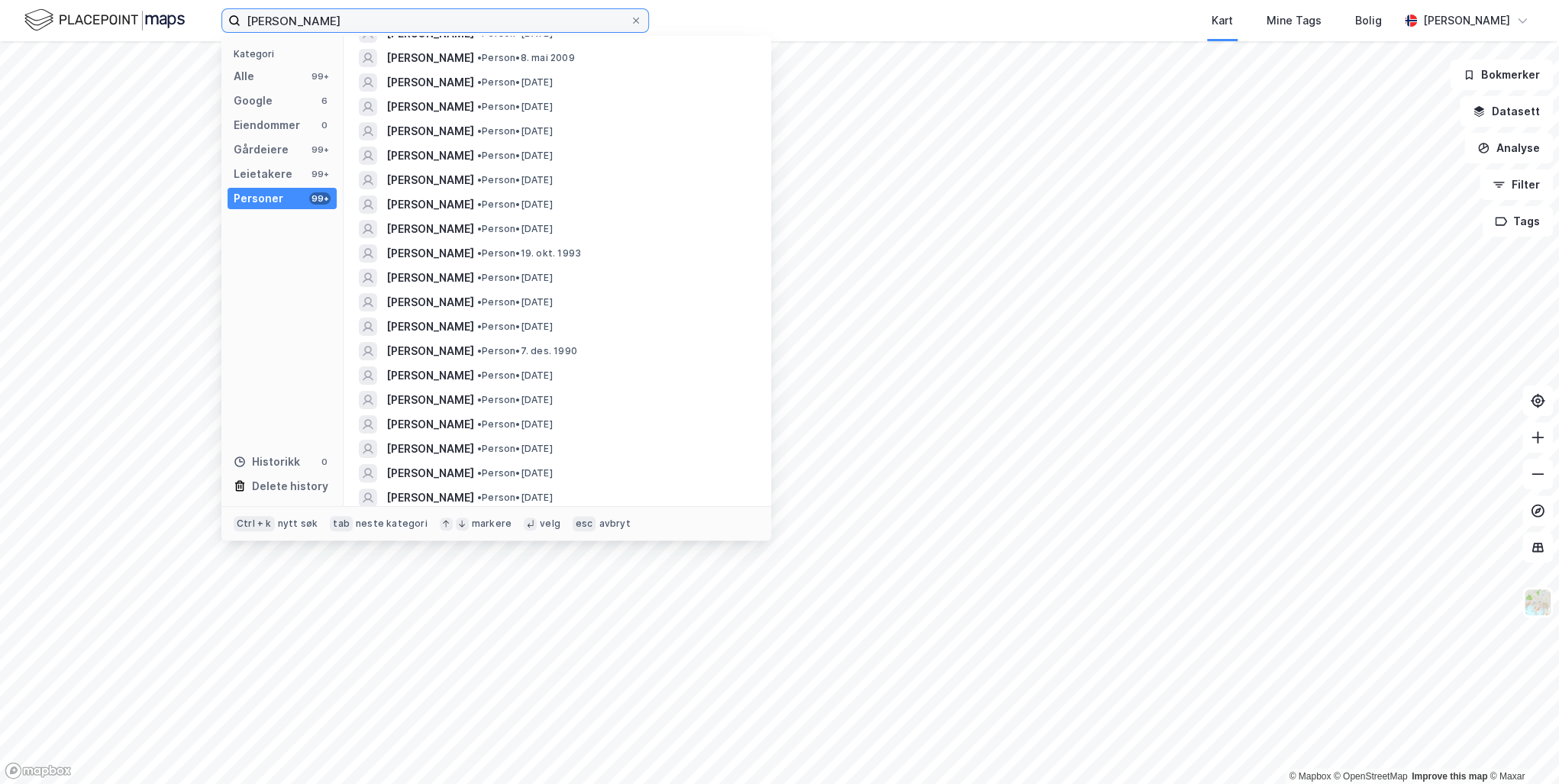
scroll to position [0, 0]
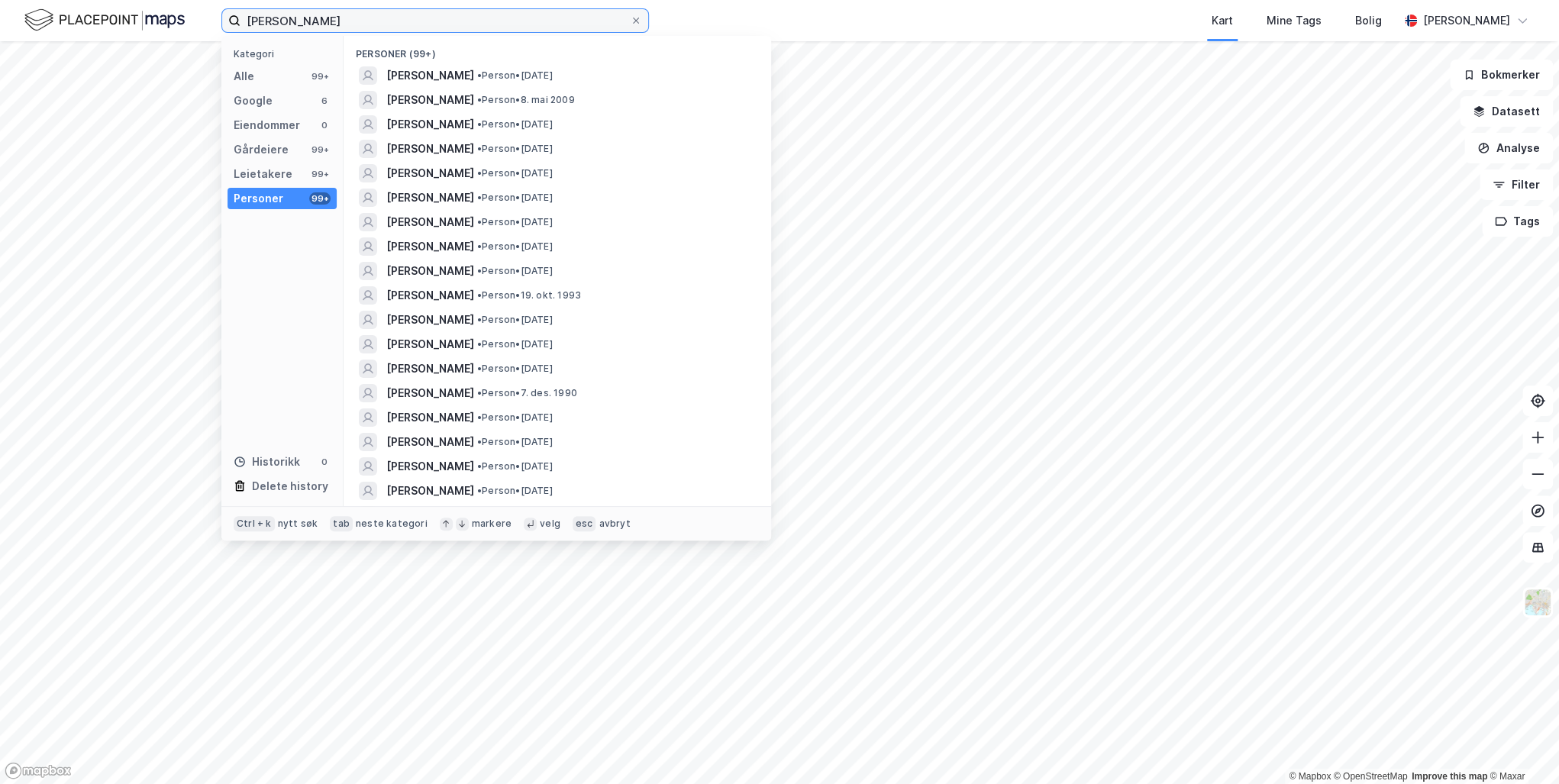
drag, startPoint x: 415, startPoint y: 19, endPoint x: 157, endPoint y: 19, distance: 258.0
click at [157, 19] on div "[PERSON_NAME] Kategori Alle 99+ Google 6 Eiendommer 0 Gårdeiere 99+ Leietakere …" at bounding box center [780, 21] width 1559 height 41
paste input "Kolsåslia 34B"
type input "Kolsåslia 34B"
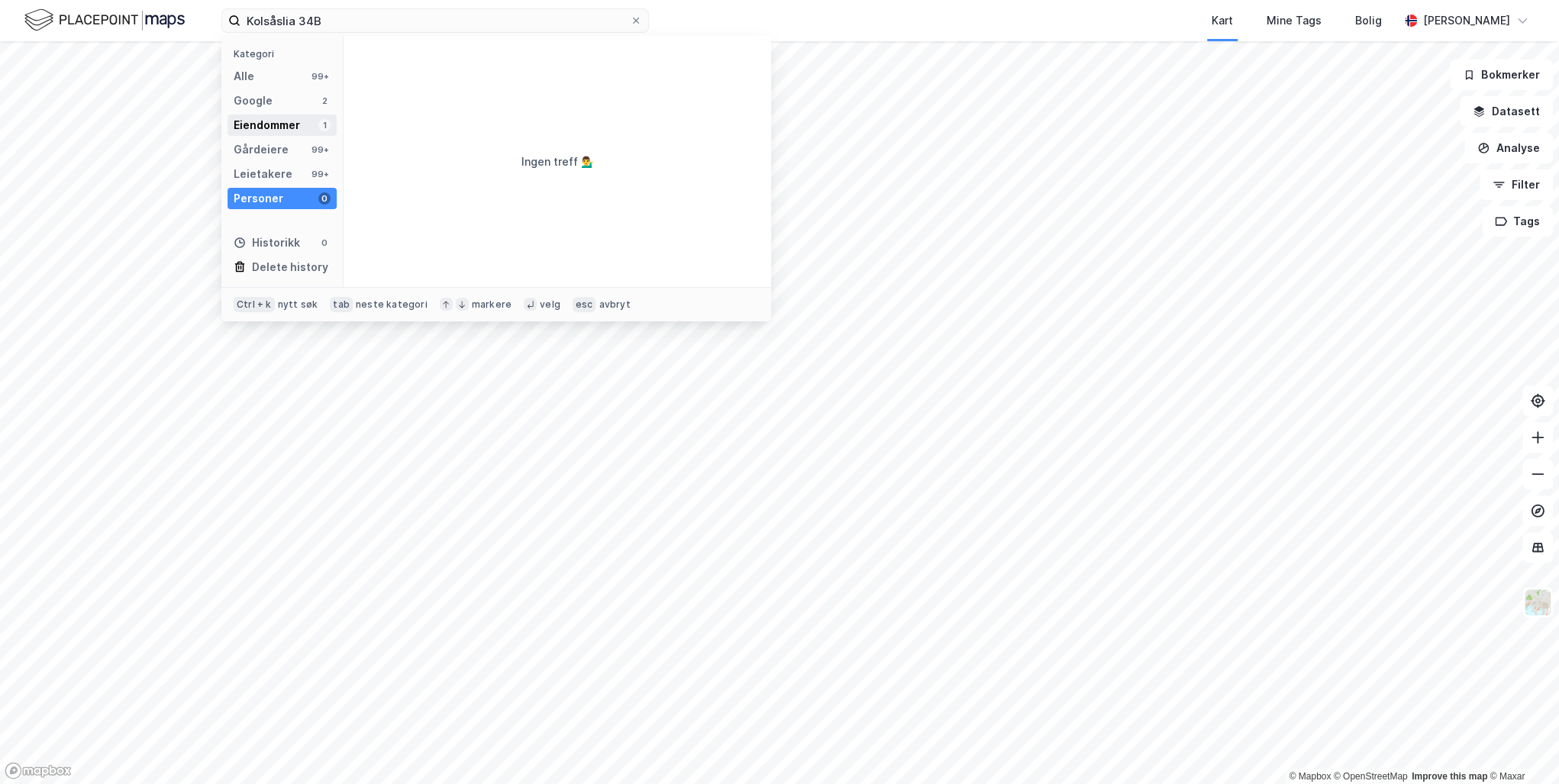
click at [264, 122] on div "Eiendommer" at bounding box center [266, 125] width 66 height 19
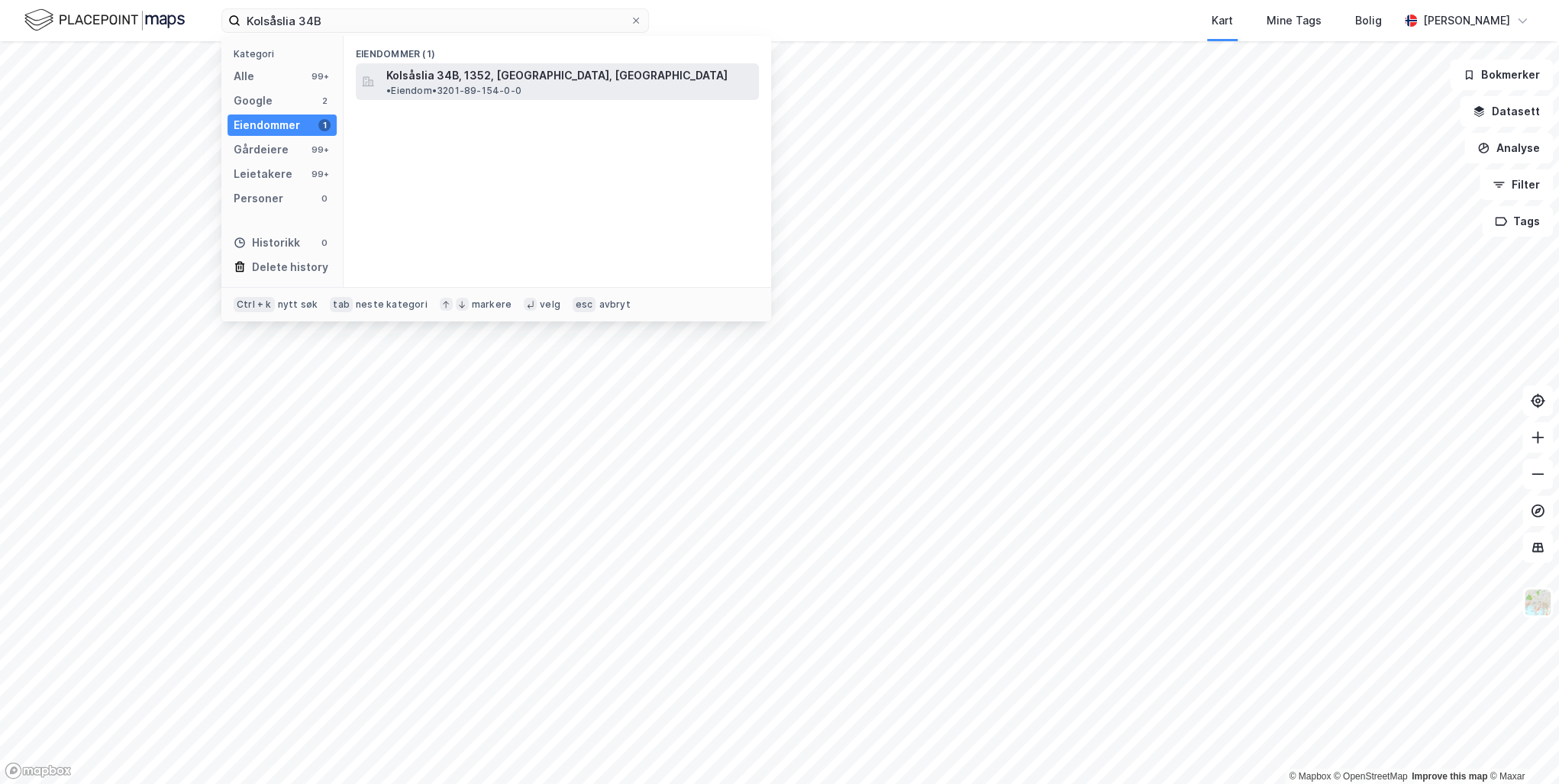
click at [486, 74] on span "Kolsåslia 34B, 1352, [GEOGRAPHIC_DATA], [GEOGRAPHIC_DATA]" at bounding box center [556, 75] width 342 height 19
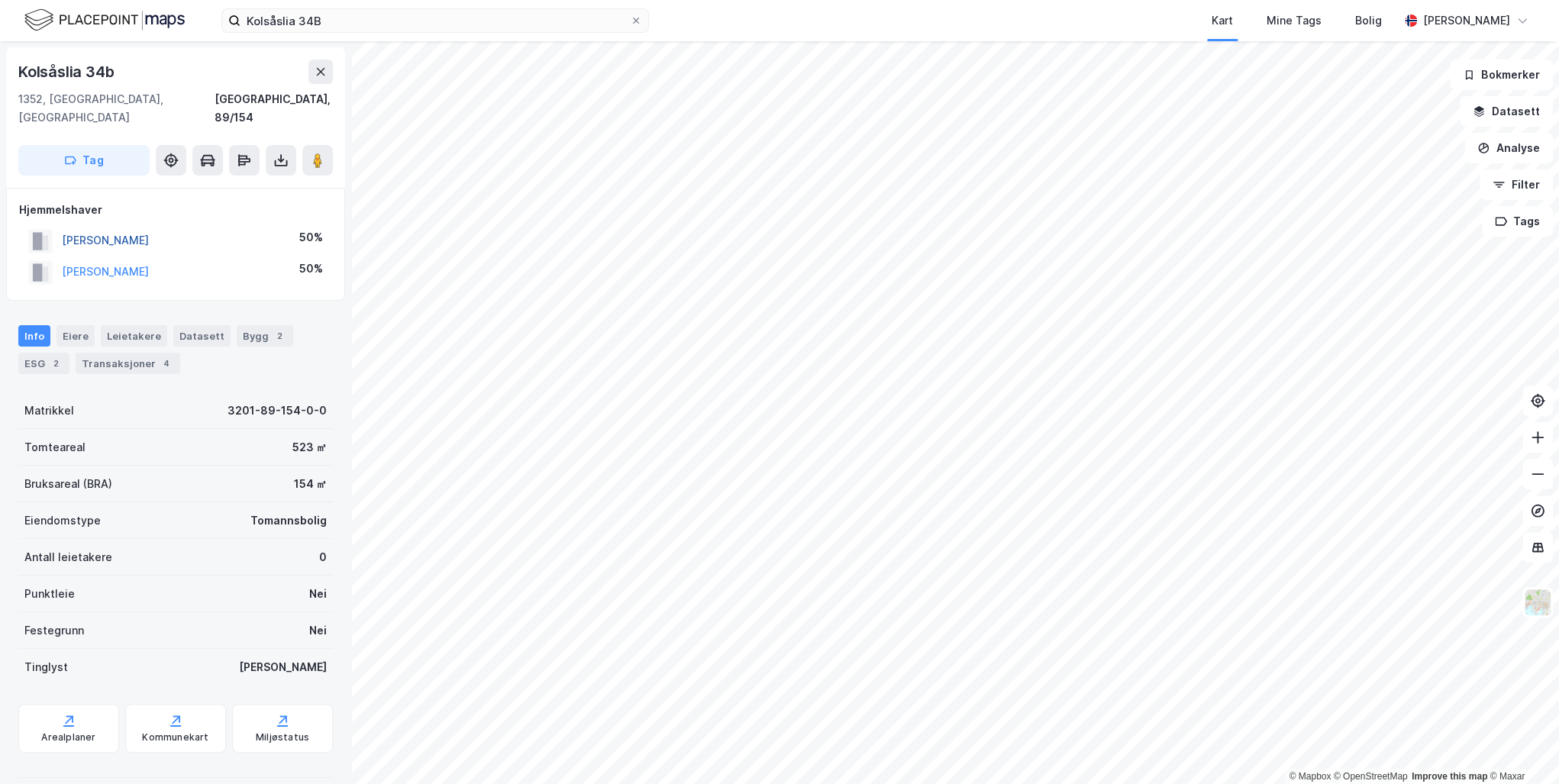
click at [0, 0] on button "[PERSON_NAME]" at bounding box center [0, 0] width 0 height 0
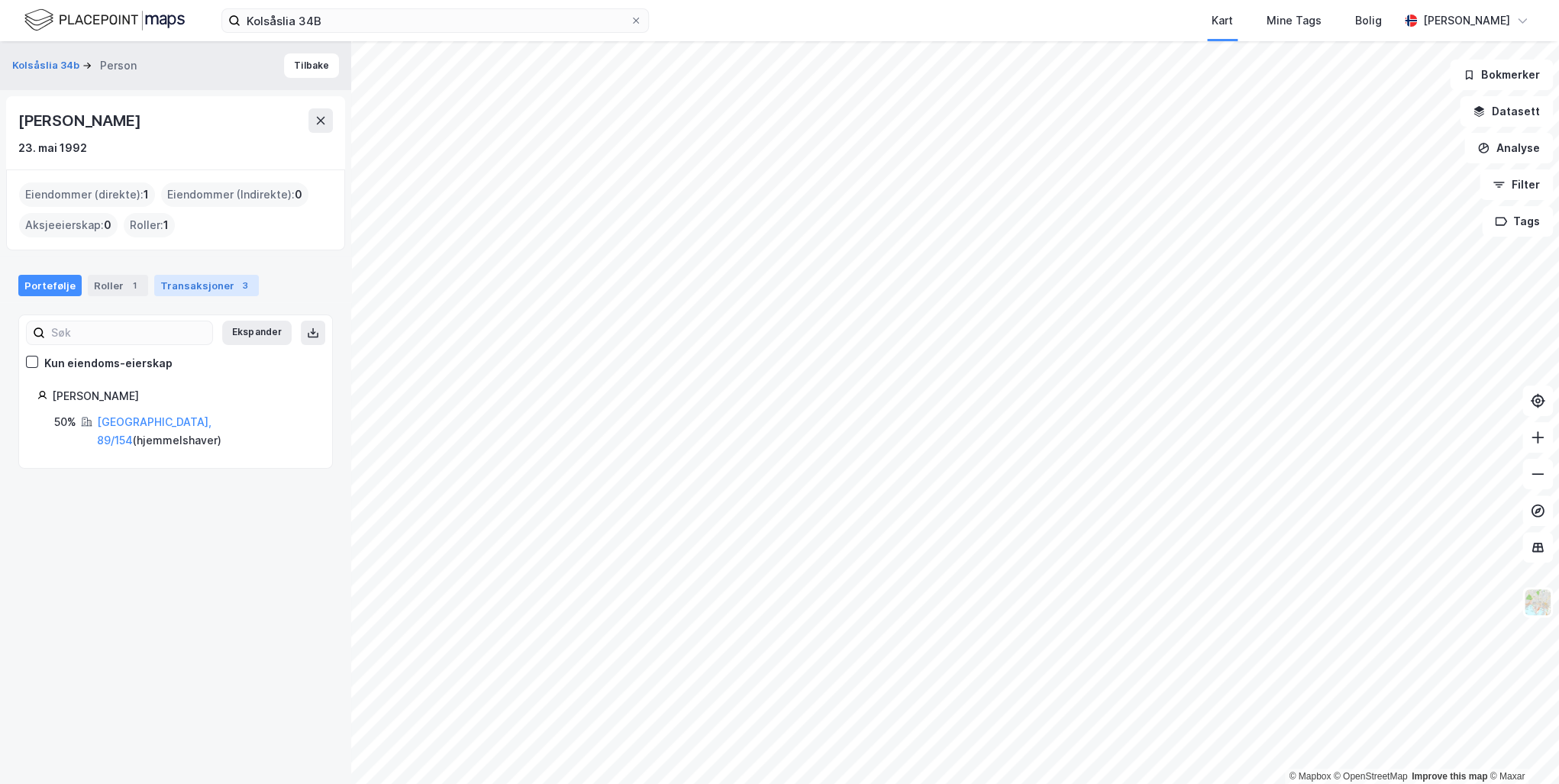
click at [188, 280] on div "Transaksjoner 3" at bounding box center [207, 285] width 104 height 22
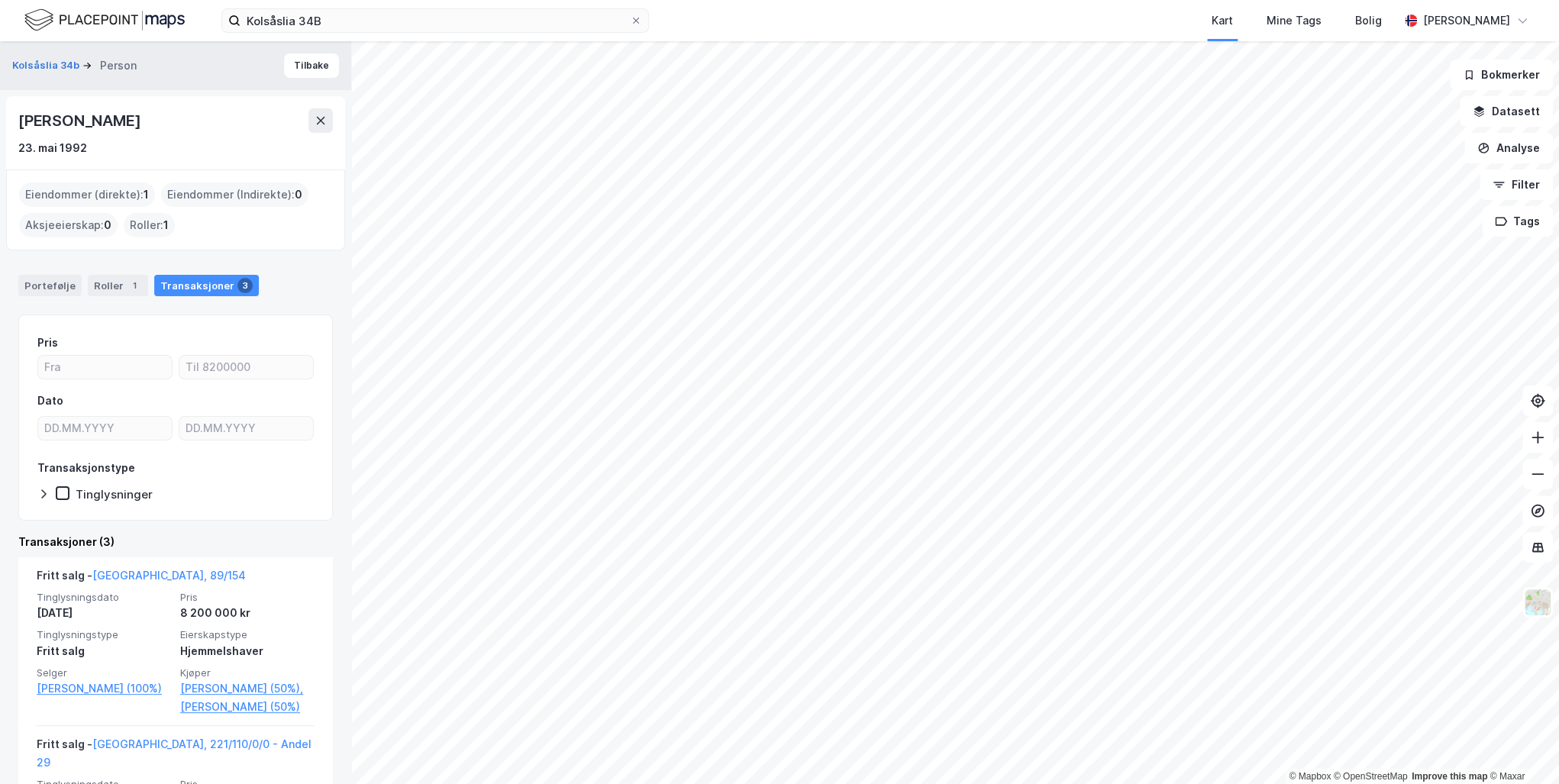
scroll to position [277, 0]
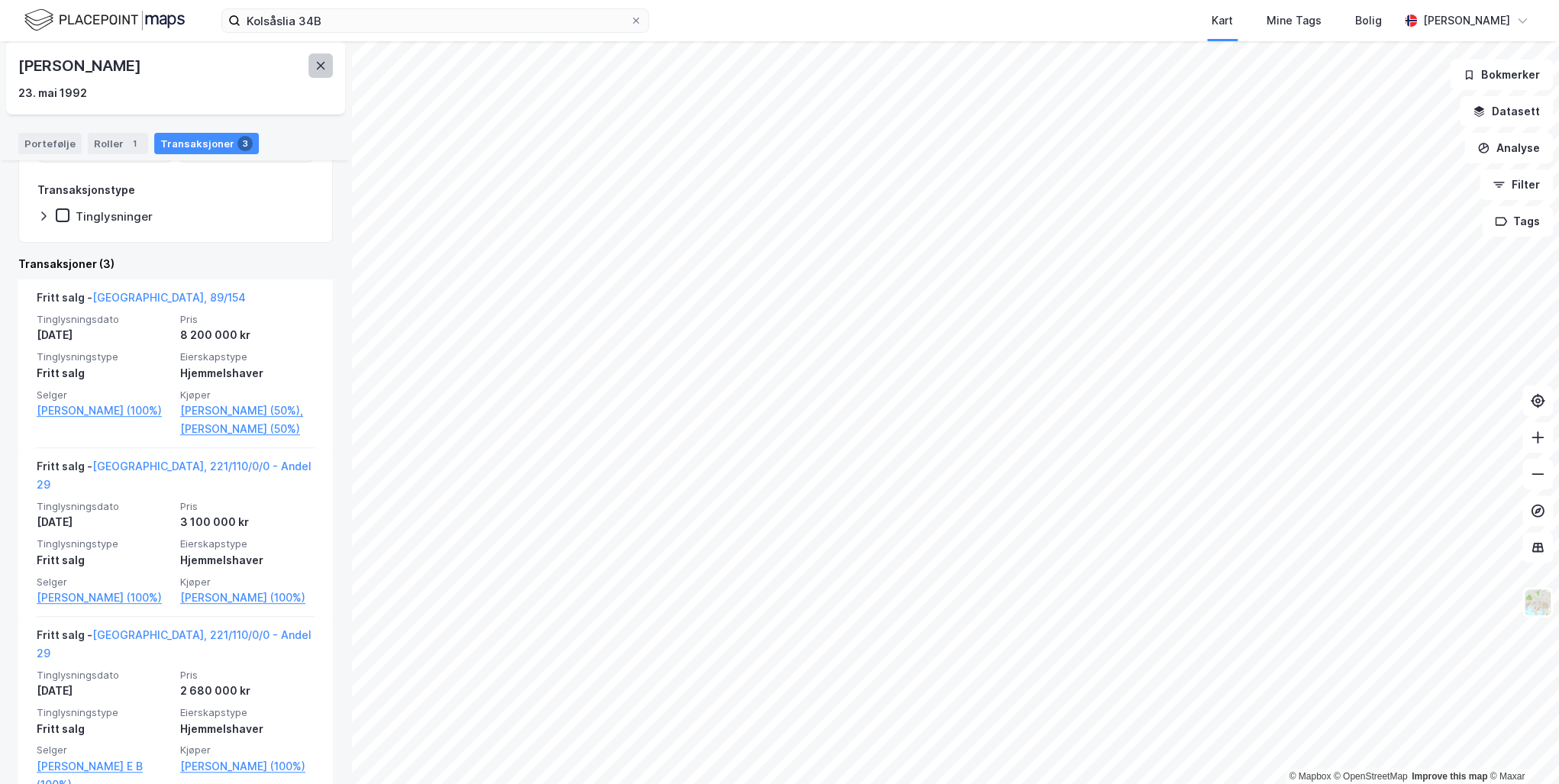
click at [320, 61] on icon at bounding box center [321, 66] width 12 height 12
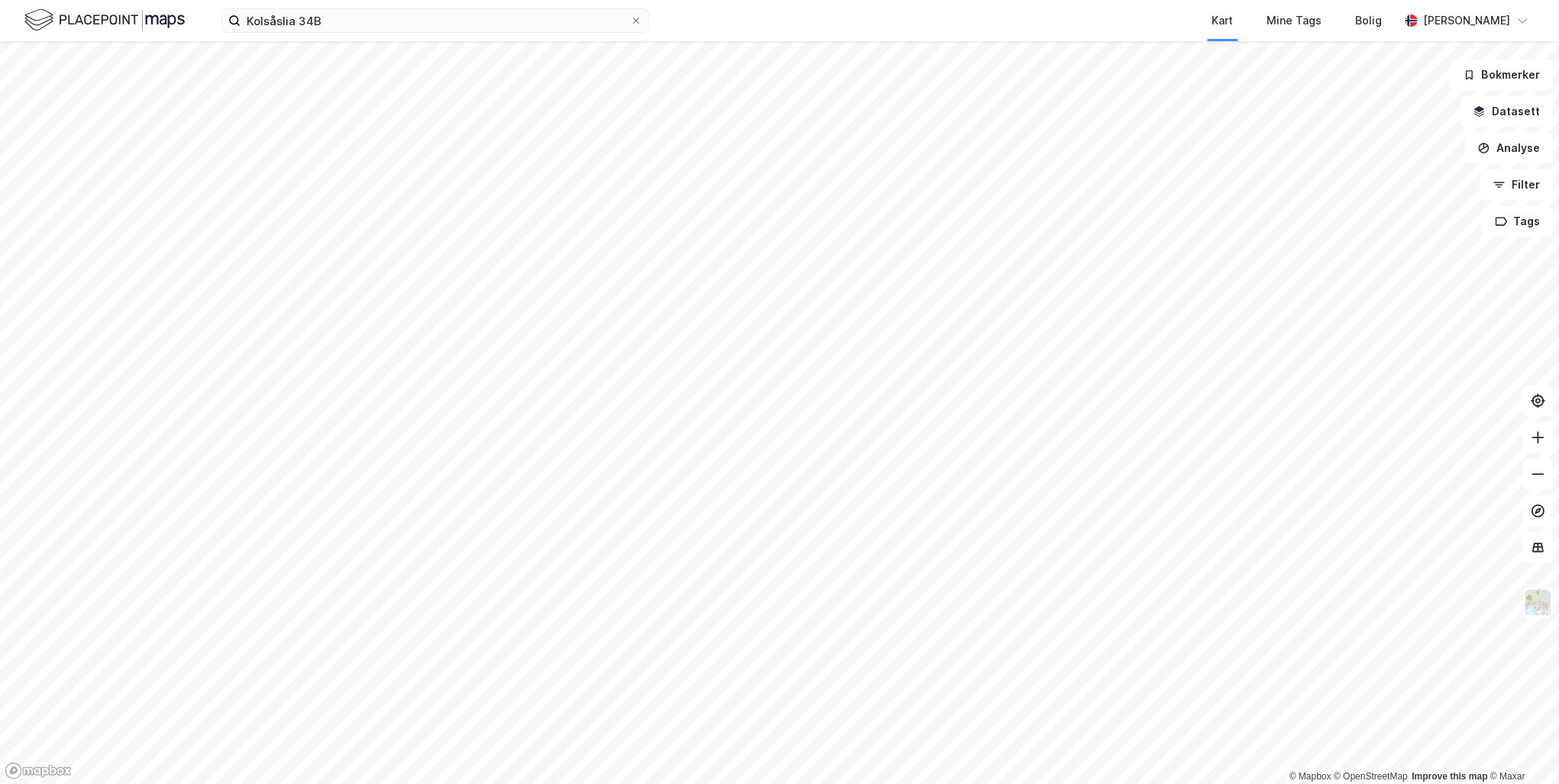
click at [155, 22] on img at bounding box center [104, 20] width 160 height 27
click at [638, 19] on icon at bounding box center [635, 20] width 9 height 9
click at [630, 19] on input "Kolsåslia 34B" at bounding box center [435, 20] width 390 height 23
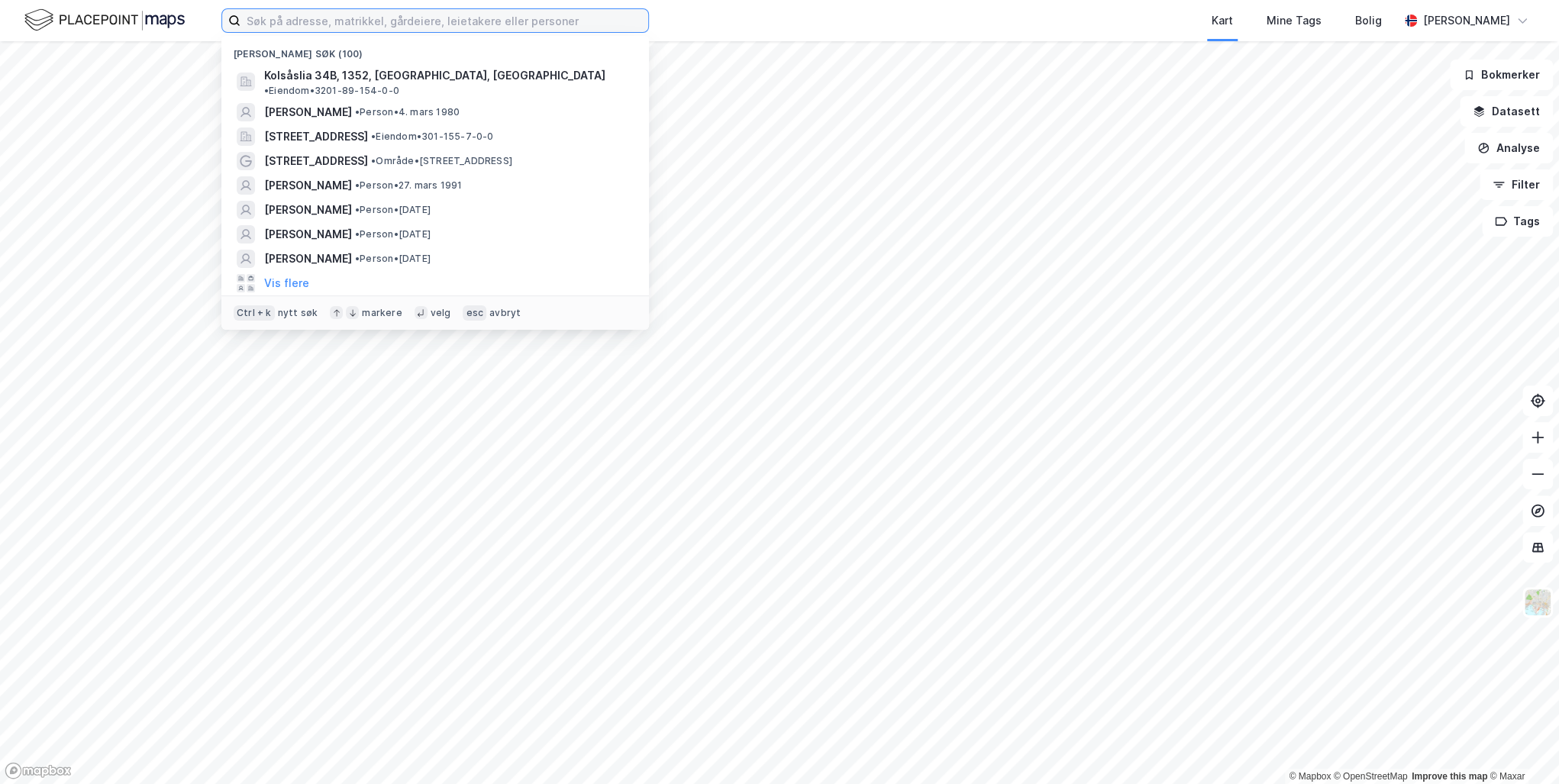
click at [329, 23] on input at bounding box center [444, 20] width 407 height 23
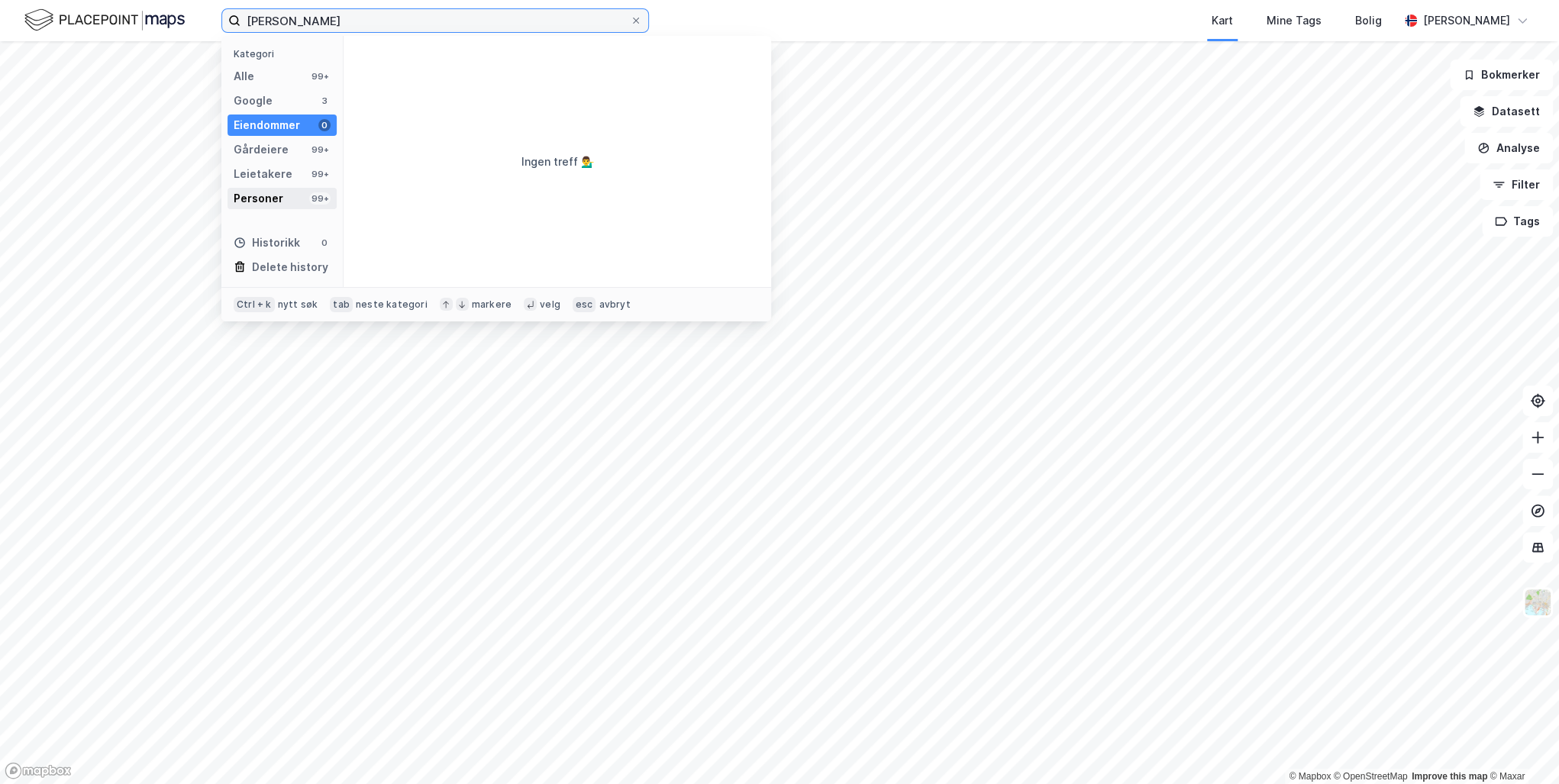
type input "[PERSON_NAME]"
click at [282, 193] on div "Personer 99+" at bounding box center [281, 199] width 109 height 22
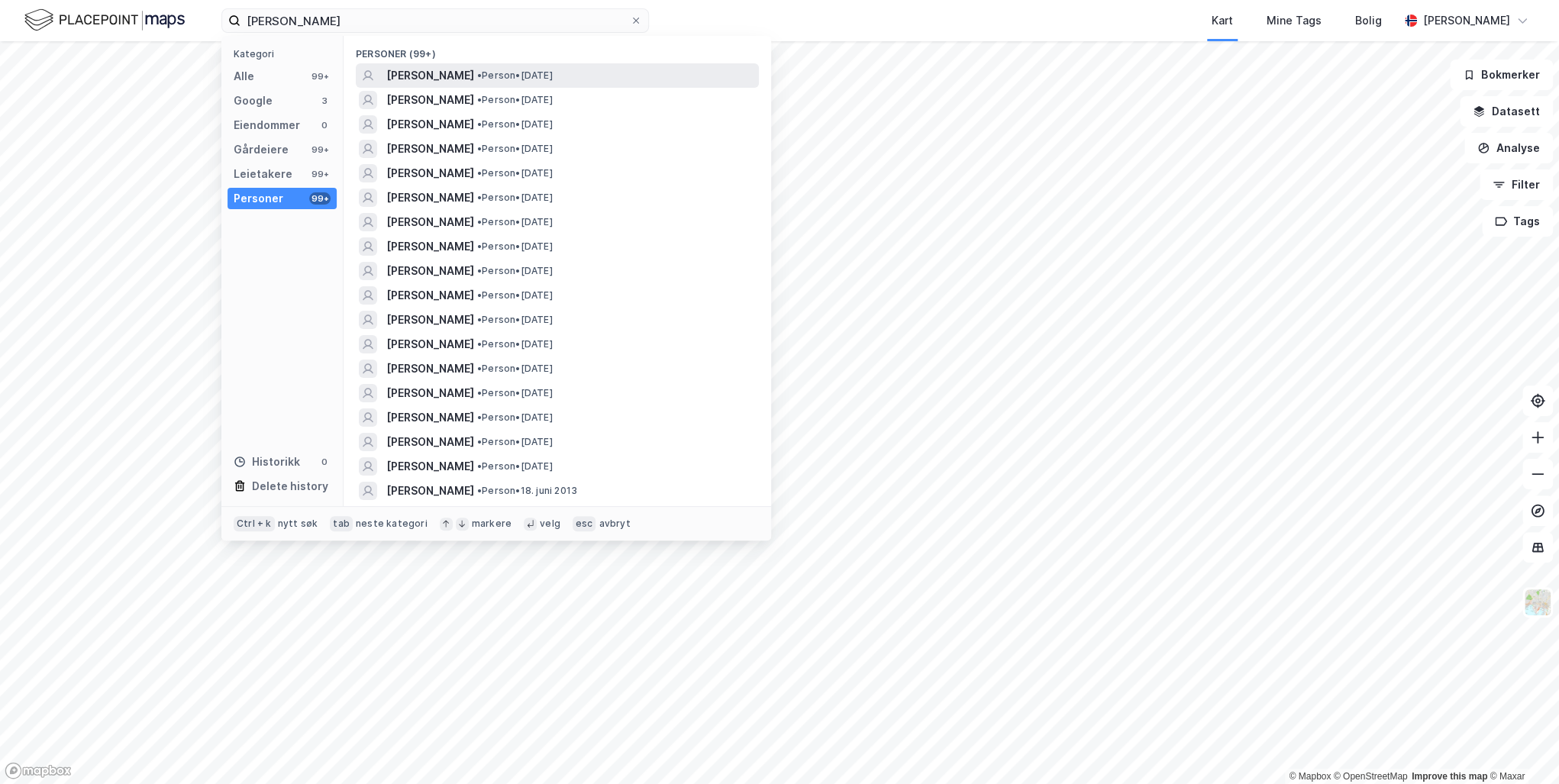
click at [448, 75] on span "[PERSON_NAME]" at bounding box center [429, 75] width 88 height 19
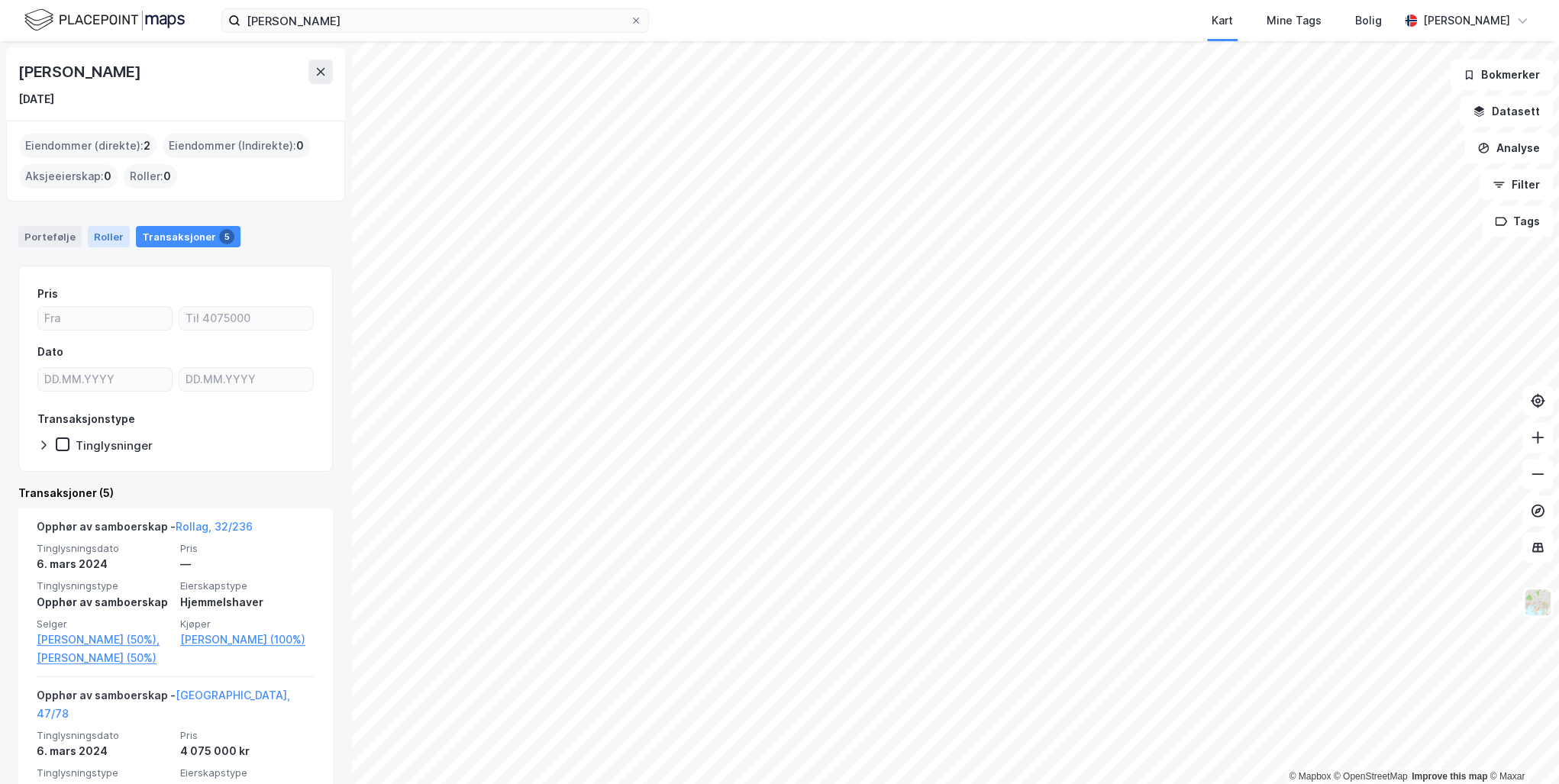
click at [104, 233] on div "Roller" at bounding box center [108, 237] width 42 height 22
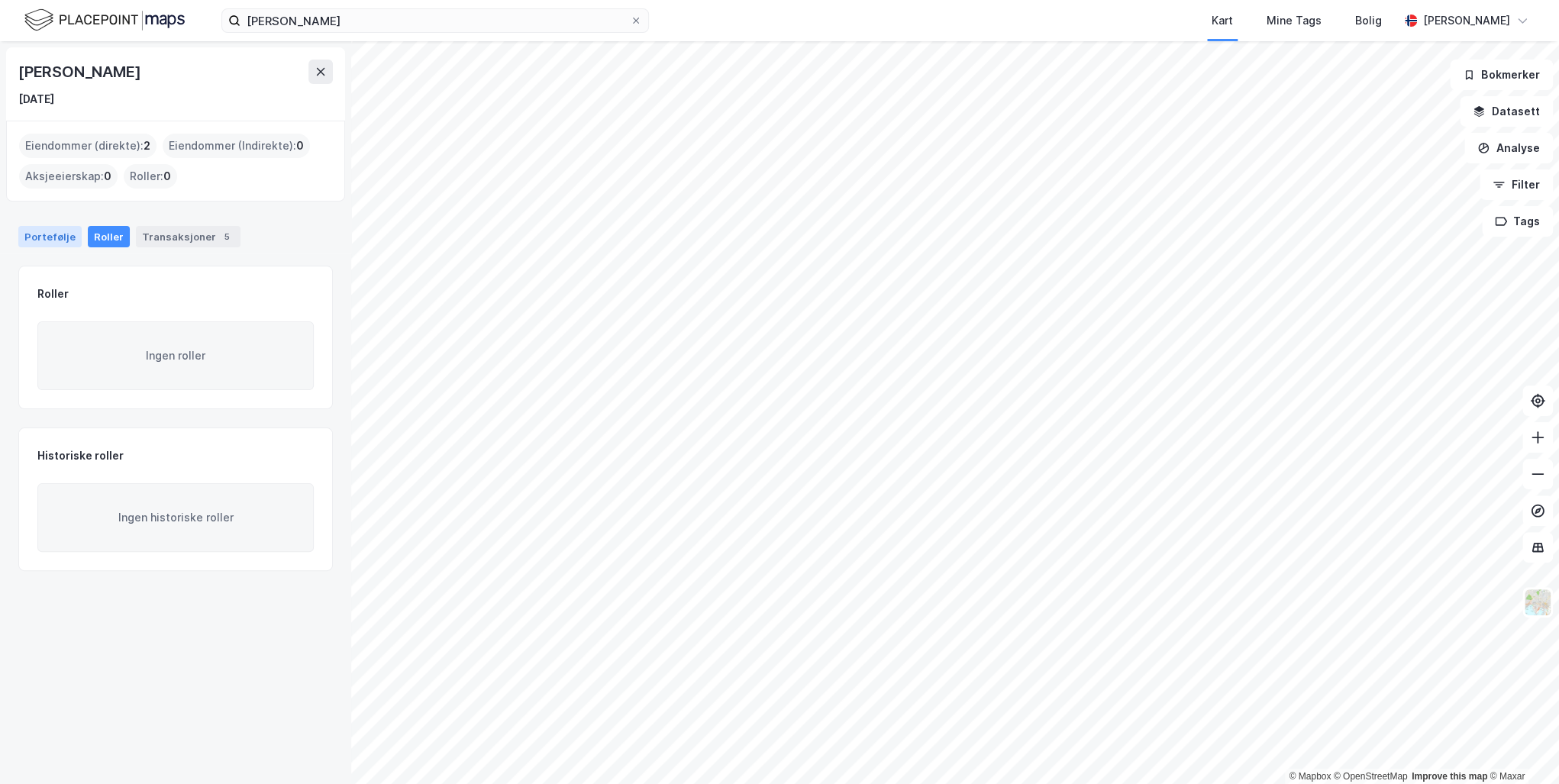
click at [40, 240] on div "Portefølje" at bounding box center [50, 237] width 63 height 22
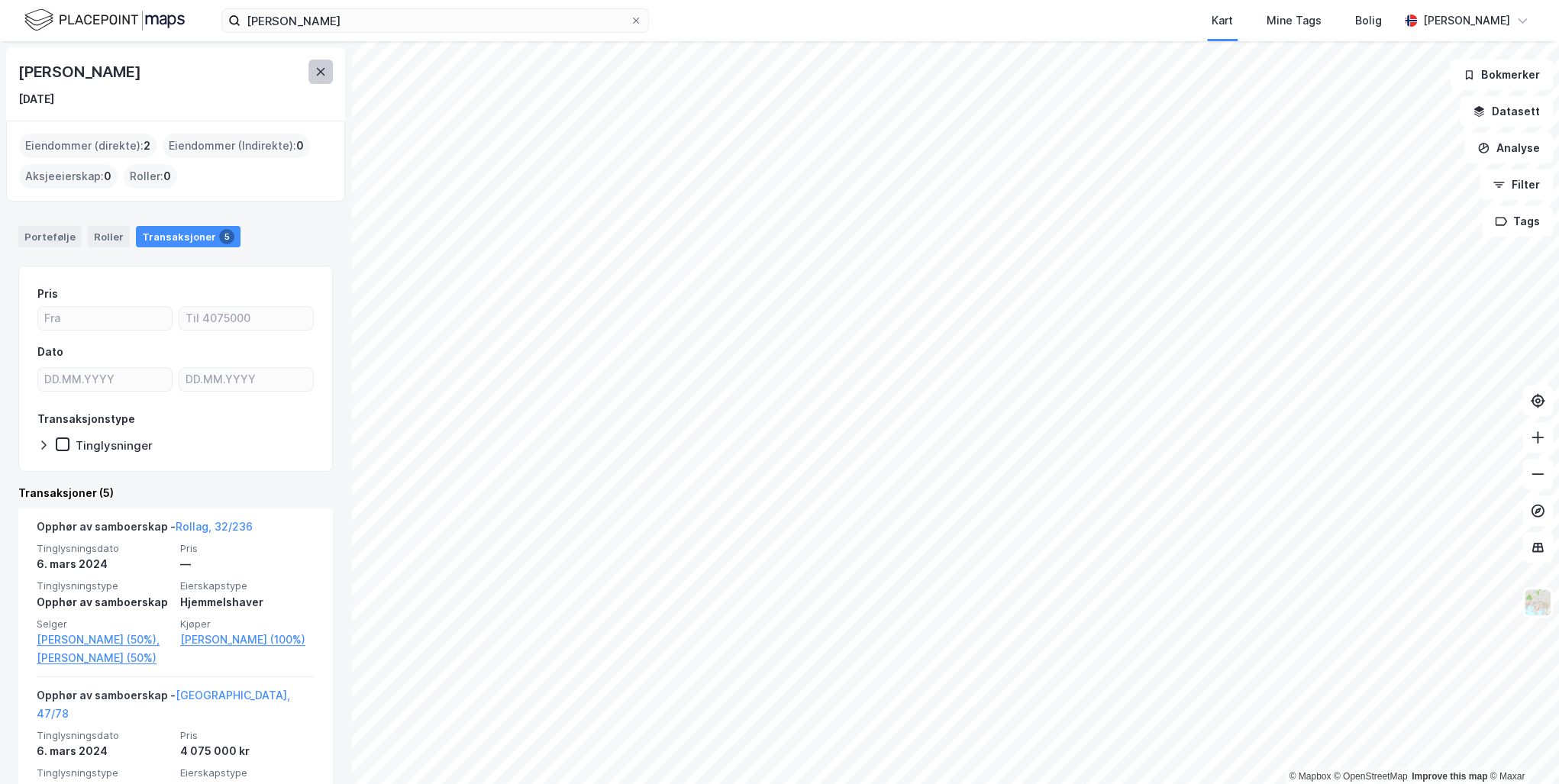
click at [314, 69] on button at bounding box center [320, 72] width 25 height 25
